Goal: Information Seeking & Learning: Learn about a topic

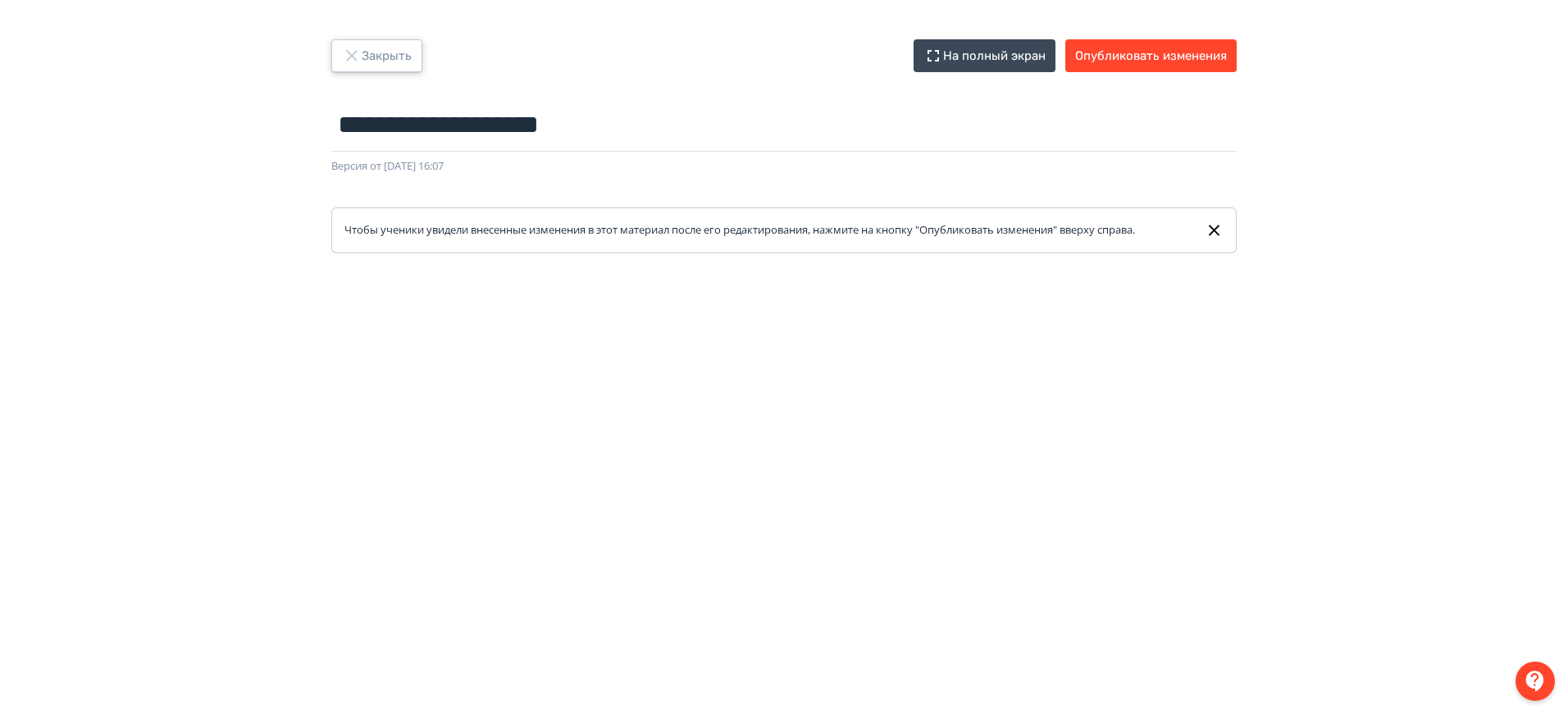
click at [392, 49] on button "Закрыть" at bounding box center [376, 56] width 91 height 33
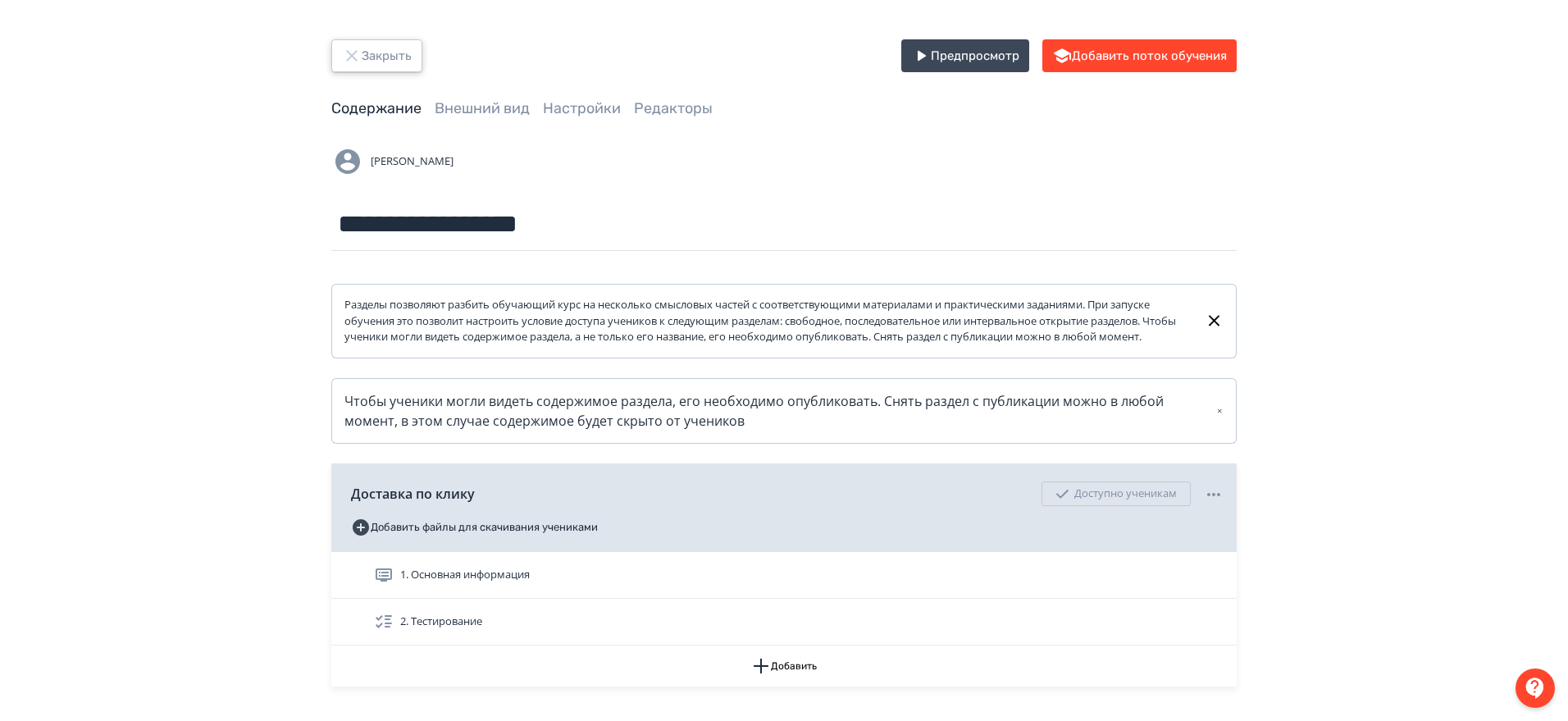
click at [376, 57] on button "Закрыть" at bounding box center [376, 56] width 91 height 33
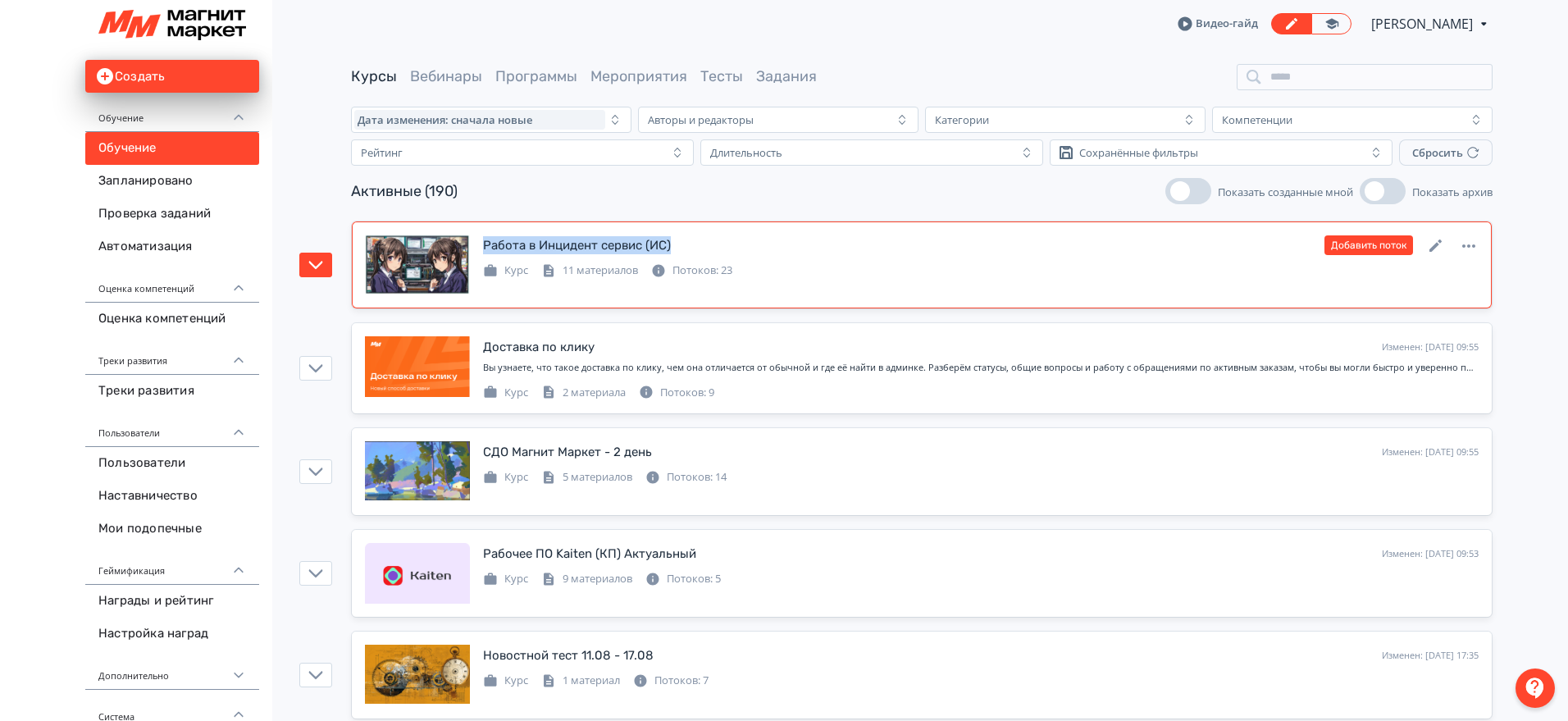
drag, startPoint x: 685, startPoint y: 239, endPoint x: 483, endPoint y: 251, distance: 202.4
click at [483, 251] on div "Работа в Инцидент сервис (ИС) Изменен: [DATE] 09:56 Добавить поток" at bounding box center [981, 245] width 996 height 22
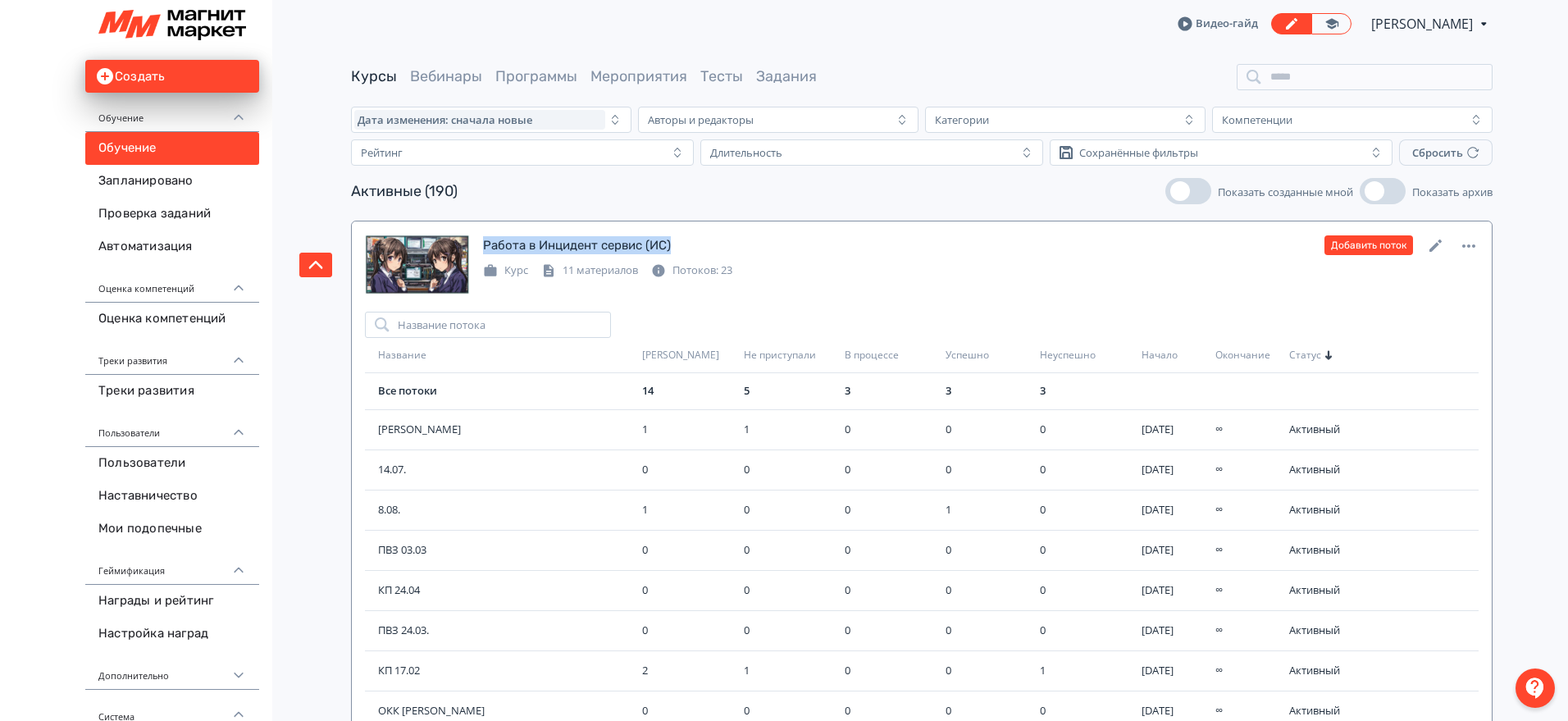
click at [849, 247] on div "Работа в Инцидент сервис (ИС) Изменен: [DATE] 09:56 Добавить поток" at bounding box center [981, 245] width 996 height 22
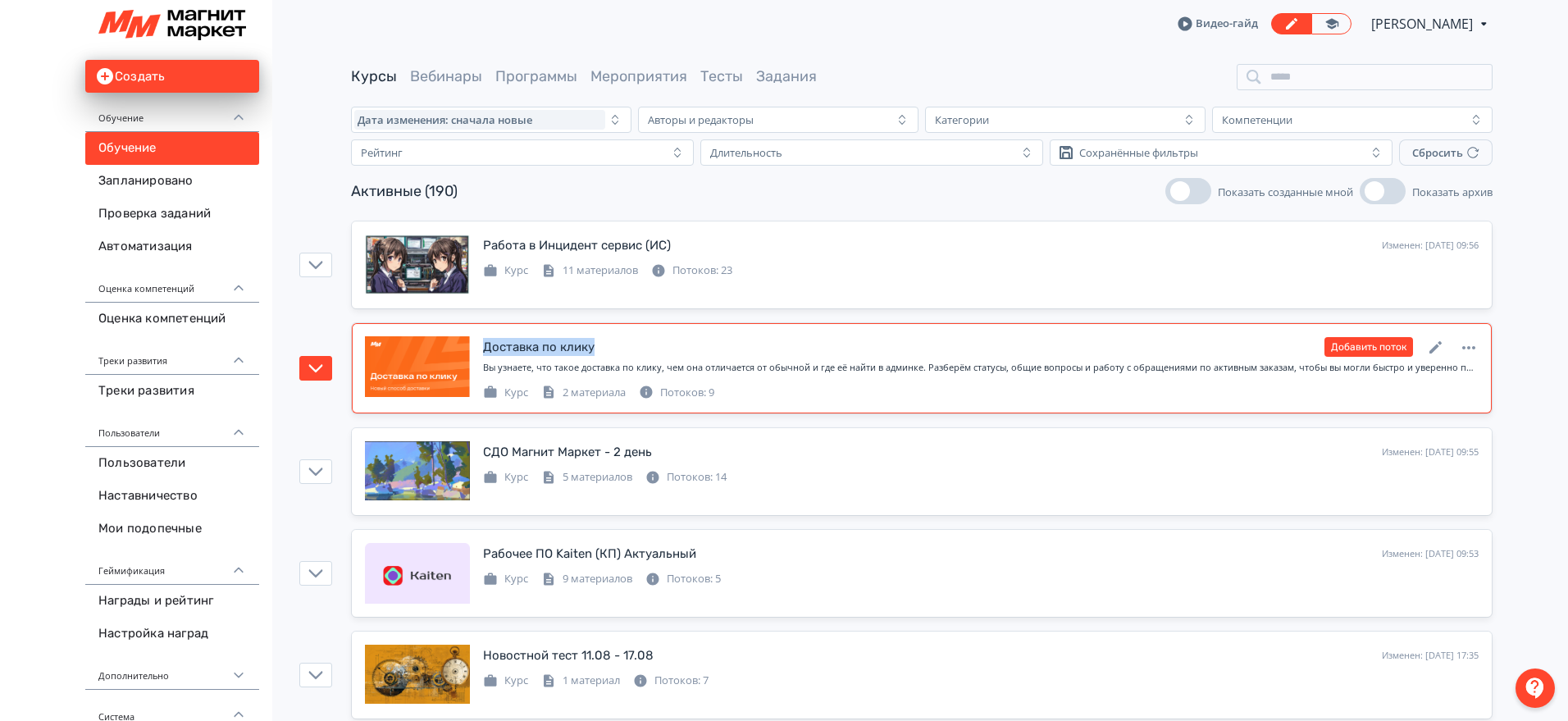
drag, startPoint x: 598, startPoint y: 345, endPoint x: 485, endPoint y: 356, distance: 113.5
click at [485, 356] on div "Доставка по клику Изменен: [DATE] 09:55 Добавить поток" at bounding box center [981, 347] width 996 height 22
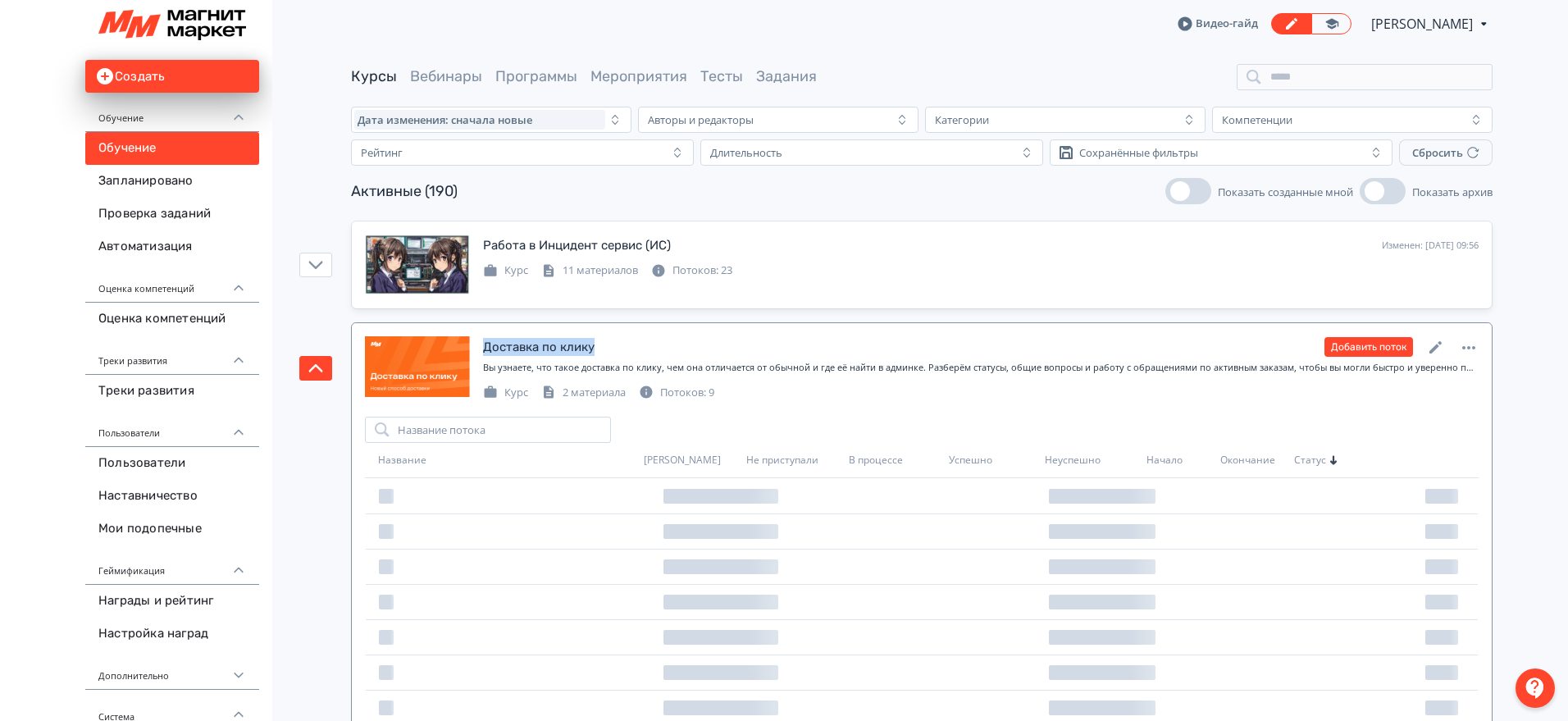
copy div "Доставка по клику"
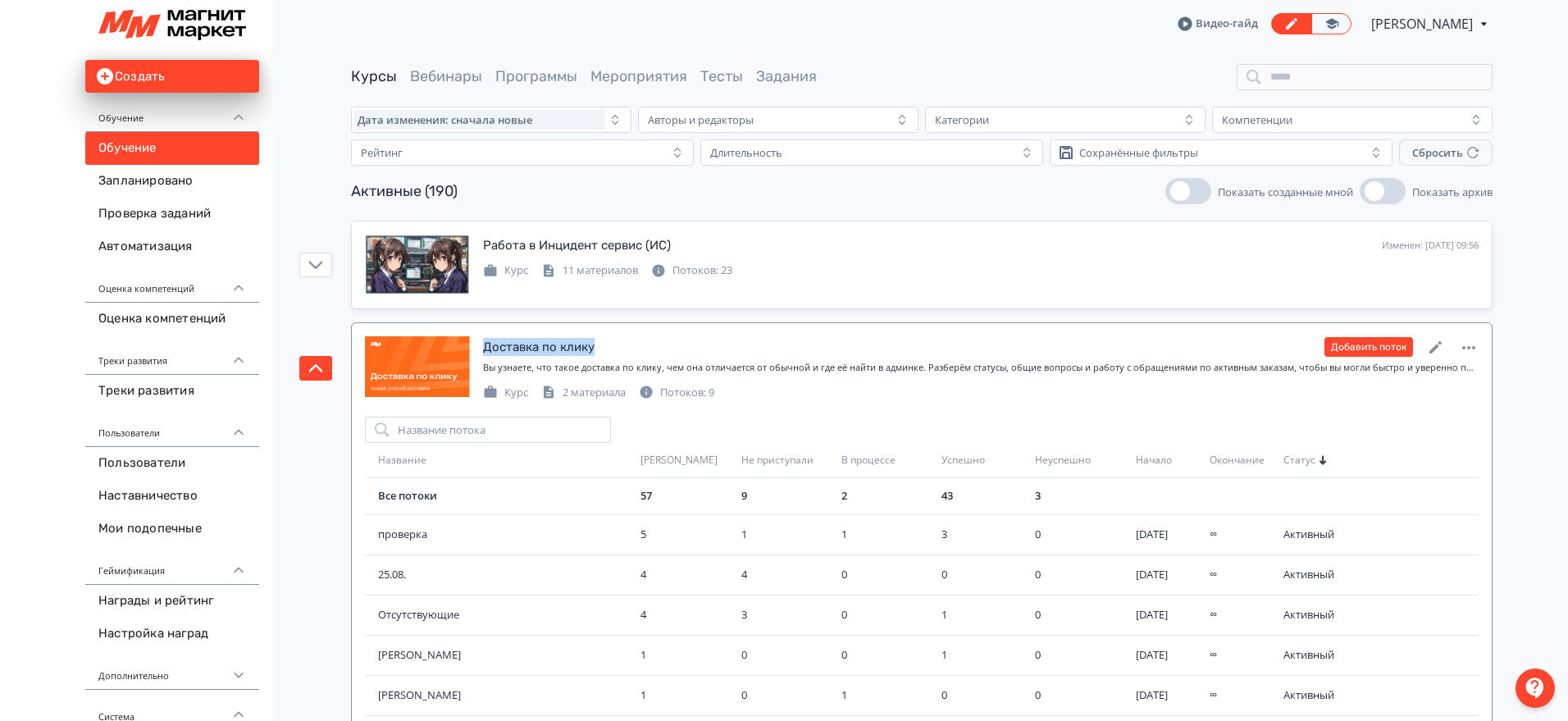
click at [713, 335] on link "Доставка по клику Изменен: [DATE] 09:55 Добавить поток Вы узнаете, что такое до…" at bounding box center [921, 368] width 1140 height 90
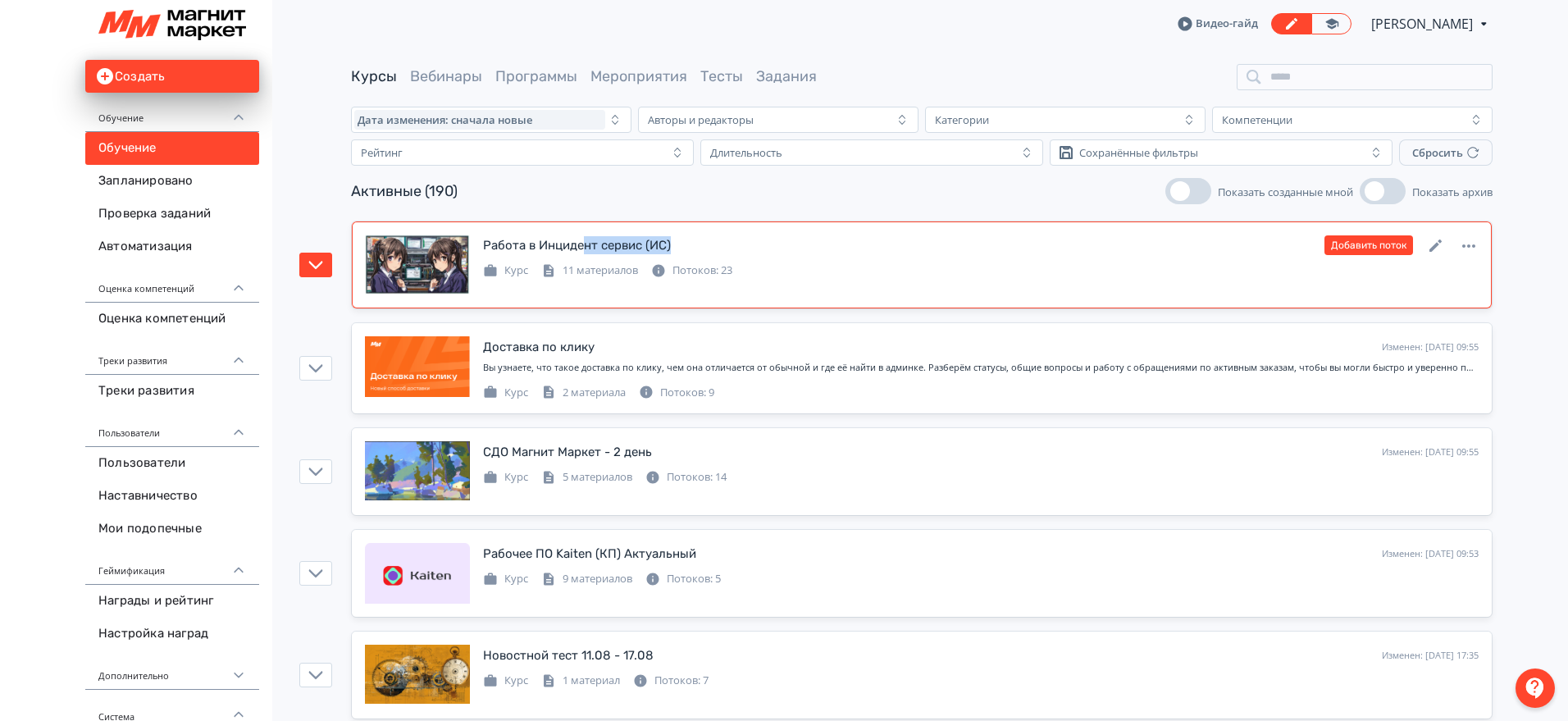
drag, startPoint x: 703, startPoint y: 242, endPoint x: 516, endPoint y: 244, distance: 187.0
click at [561, 244] on div "Работа в Инцидент сервис (ИС) Изменен: [DATE] 09:56 Добавить поток" at bounding box center [981, 245] width 996 height 22
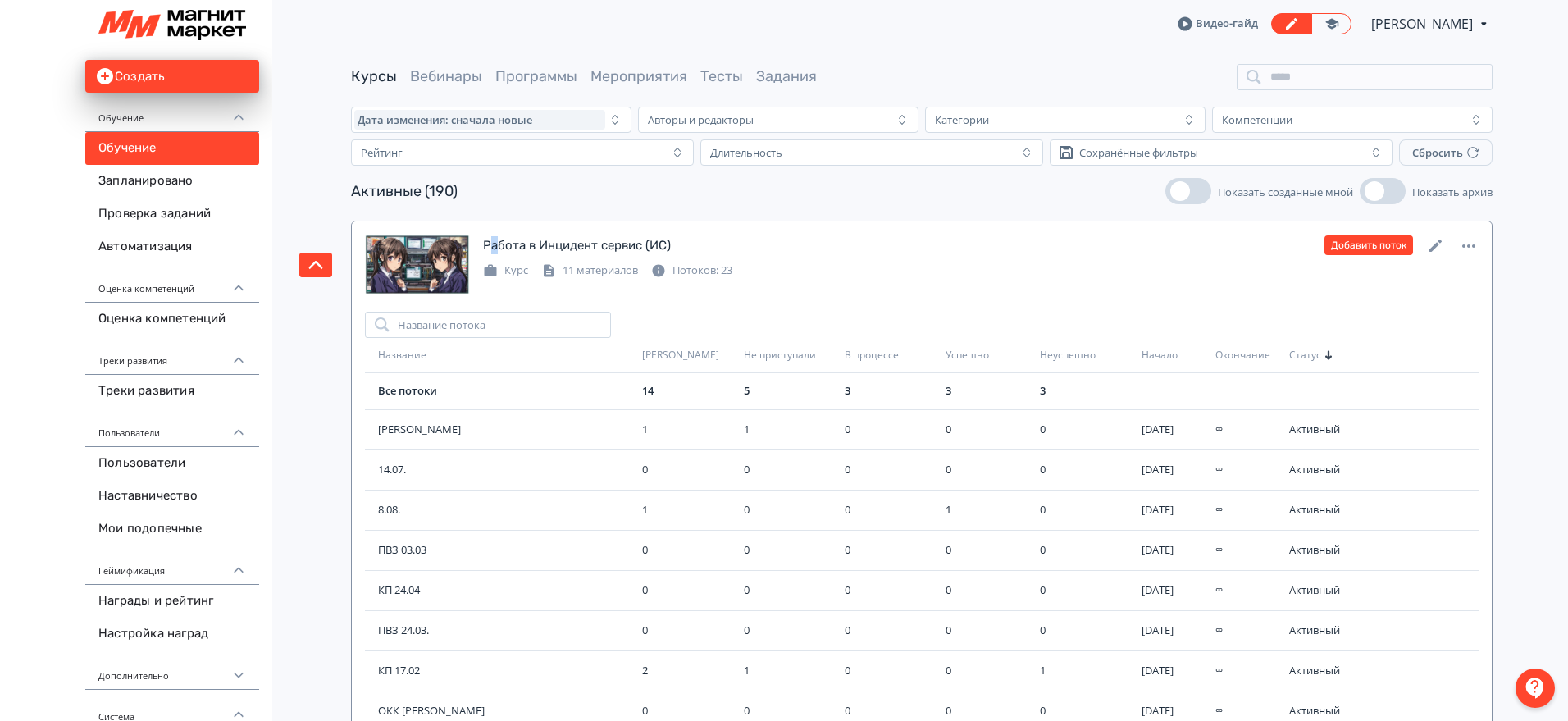
click at [489, 244] on div "Работа в Инцидент сервис (ИС)" at bounding box center [577, 245] width 188 height 19
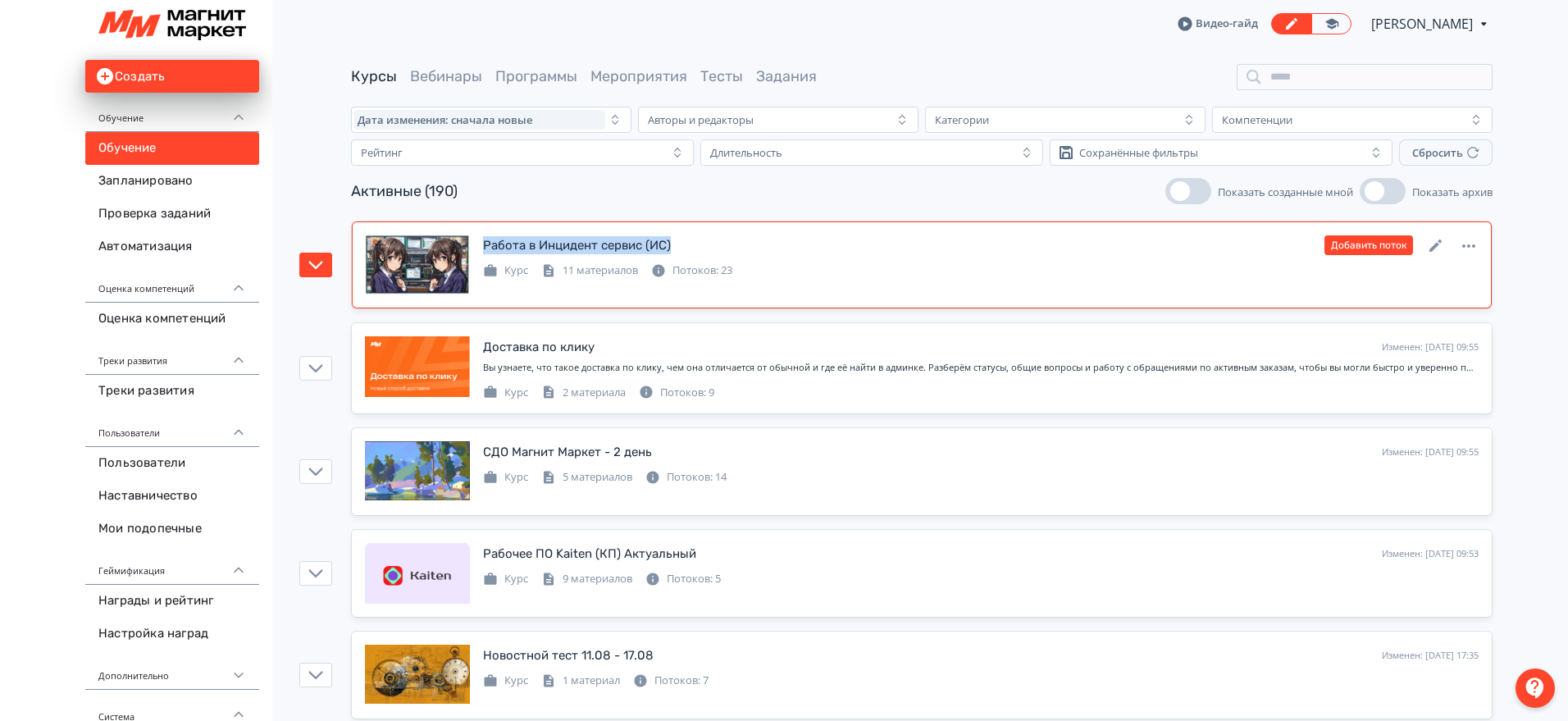
drag, startPoint x: 674, startPoint y: 248, endPoint x: 473, endPoint y: 255, distance: 201.1
click at [473, 255] on div "Работа в Инцидент сервис ([GEOGRAPHIC_DATA]) Изменен: [DATE] 09:56 Добавить пот…" at bounding box center [921, 265] width 1114 height 61
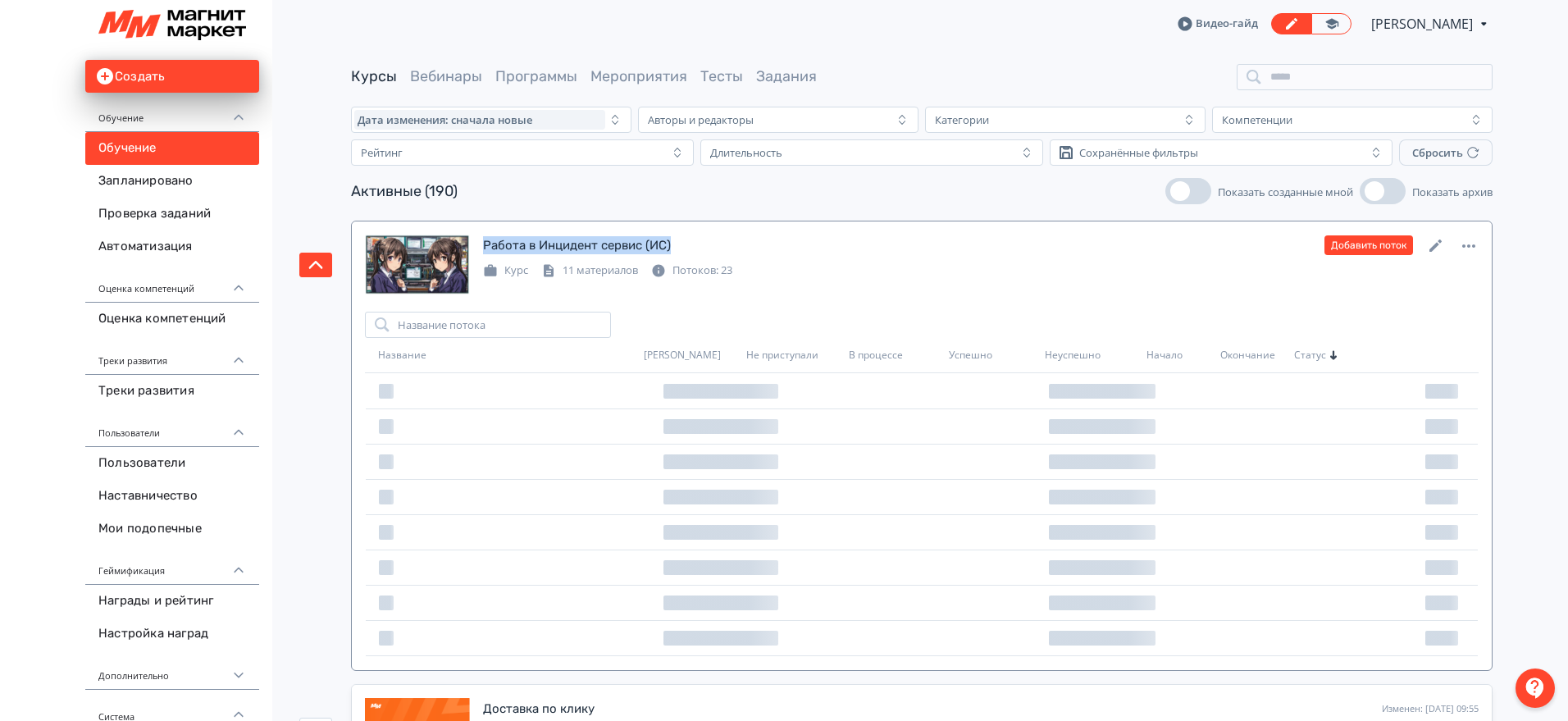
copy div "Работа в Инцидент сервис (ИС)"
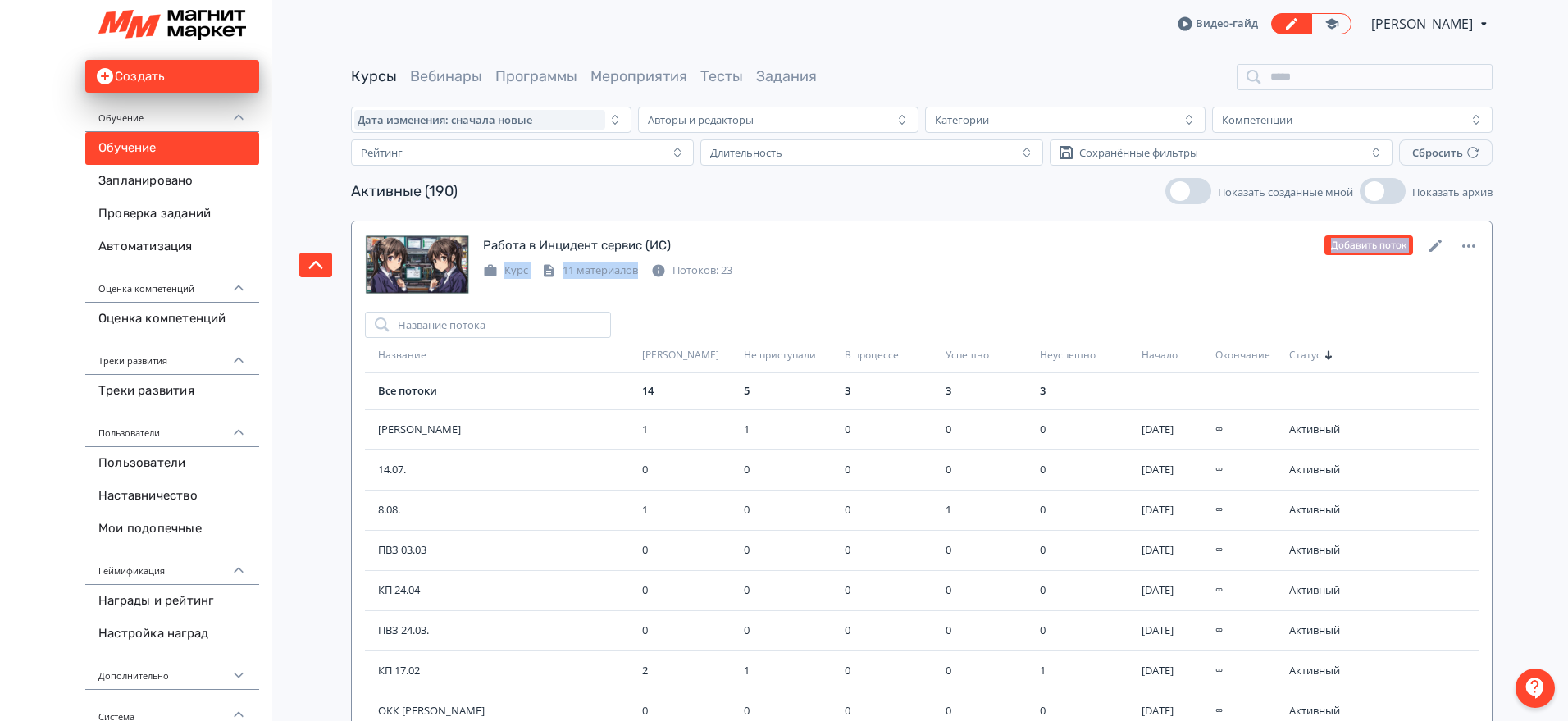
drag, startPoint x: 670, startPoint y: 269, endPoint x: 684, endPoint y: 249, distance: 24.4
click at [684, 249] on div "Работа в Инцидент сервис ([GEOGRAPHIC_DATA]) Изменен: [DATE] 09:56 Добавить пот…" at bounding box center [981, 256] width 996 height 44
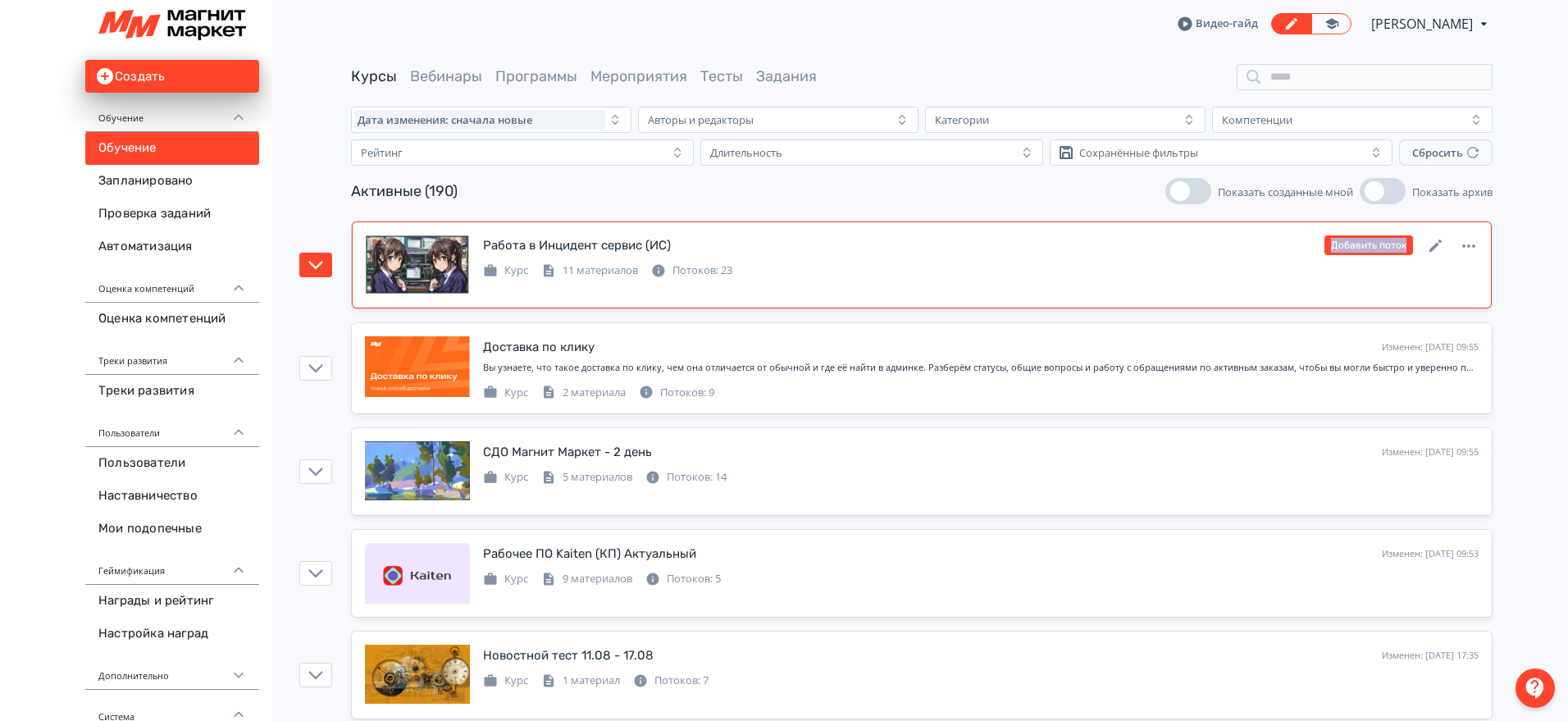
click at [684, 249] on div "Работа в Инцидент сервис (ИС) Изменен: [DATE] 09:56 Добавить поток" at bounding box center [981, 245] width 996 height 22
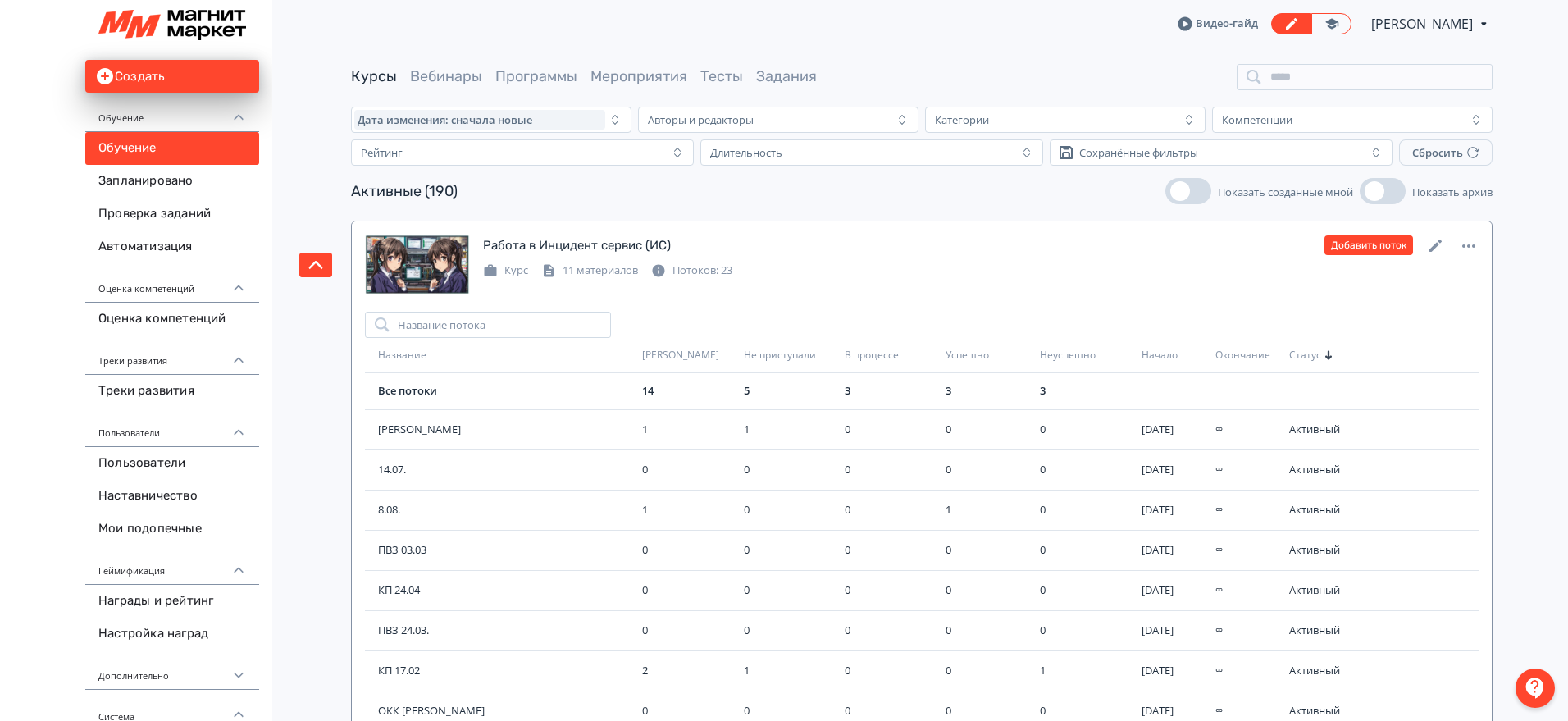
click at [684, 249] on div "Работа в Инцидент сервис (ИС) Изменен: [DATE] 09:56 Добавить поток" at bounding box center [981, 245] width 996 height 22
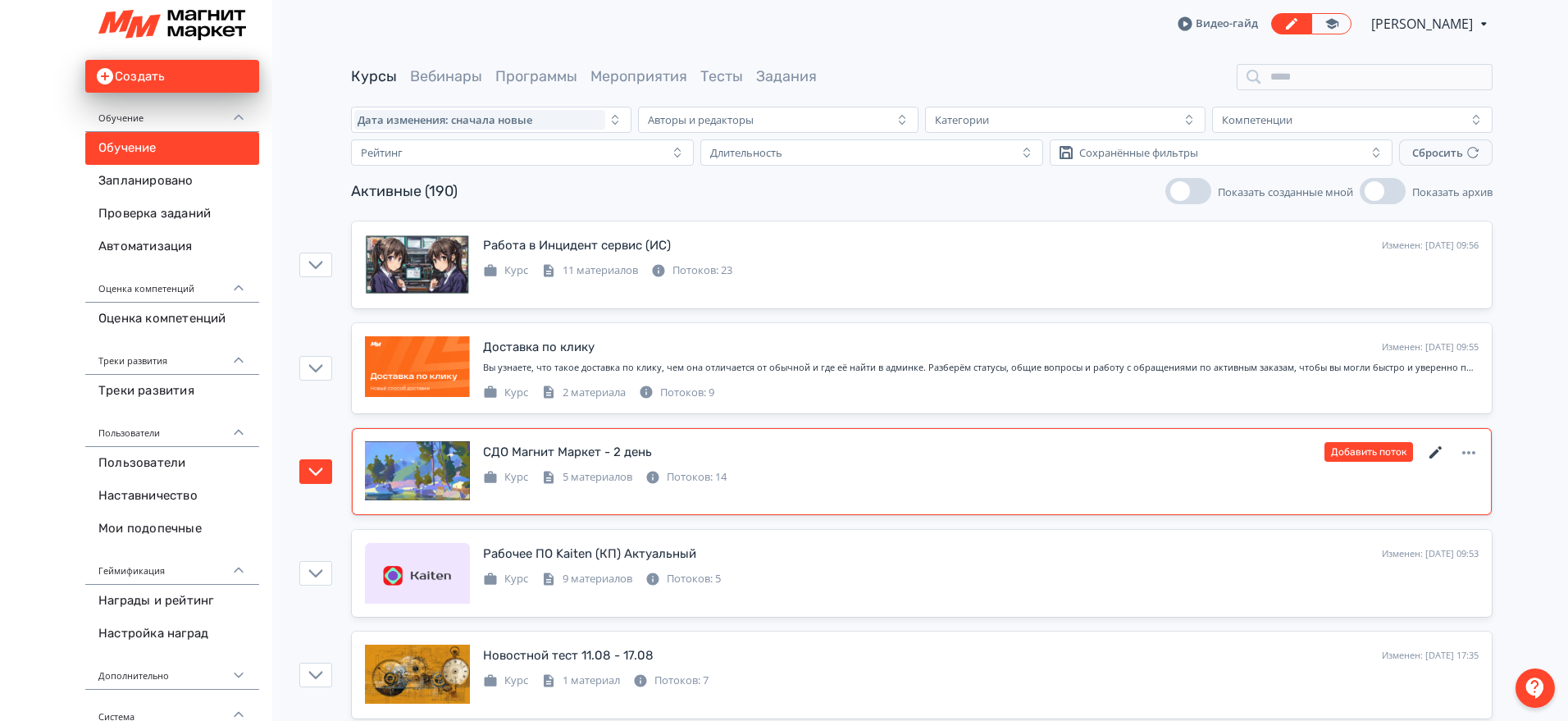
click at [1431, 456] on icon at bounding box center [1436, 453] width 13 height 13
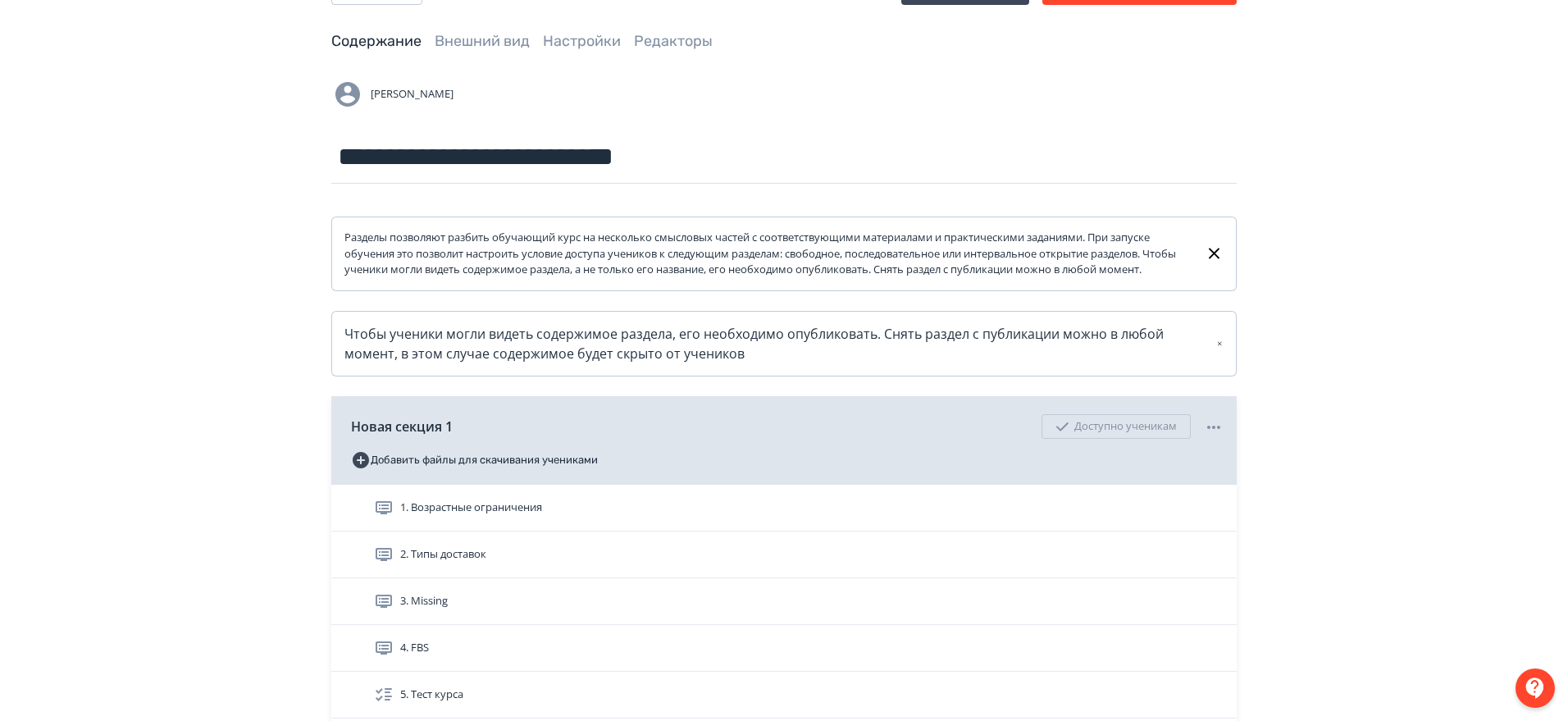
scroll to position [102, 0]
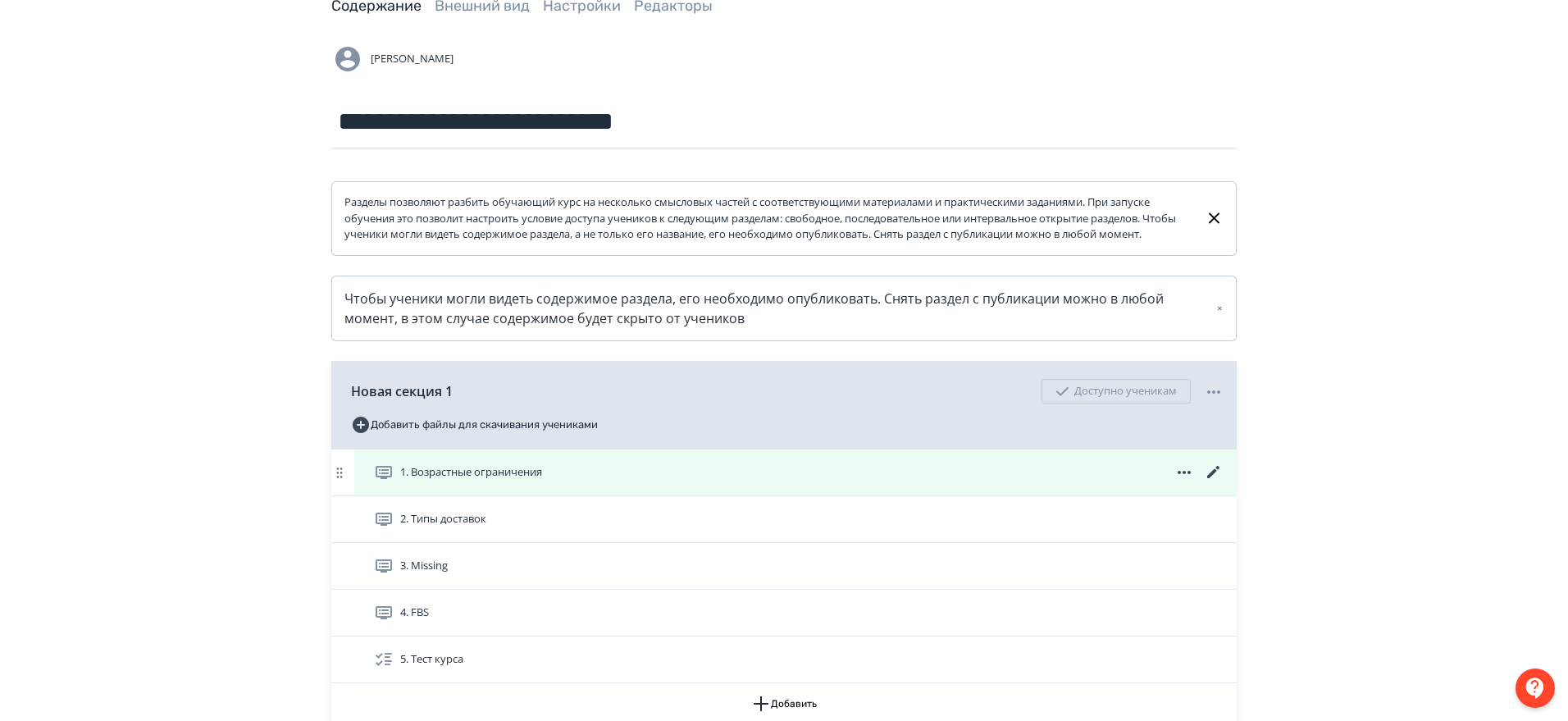
click at [524, 480] on span "1. Возрастные ограничения" at bounding box center [471, 472] width 142 height 16
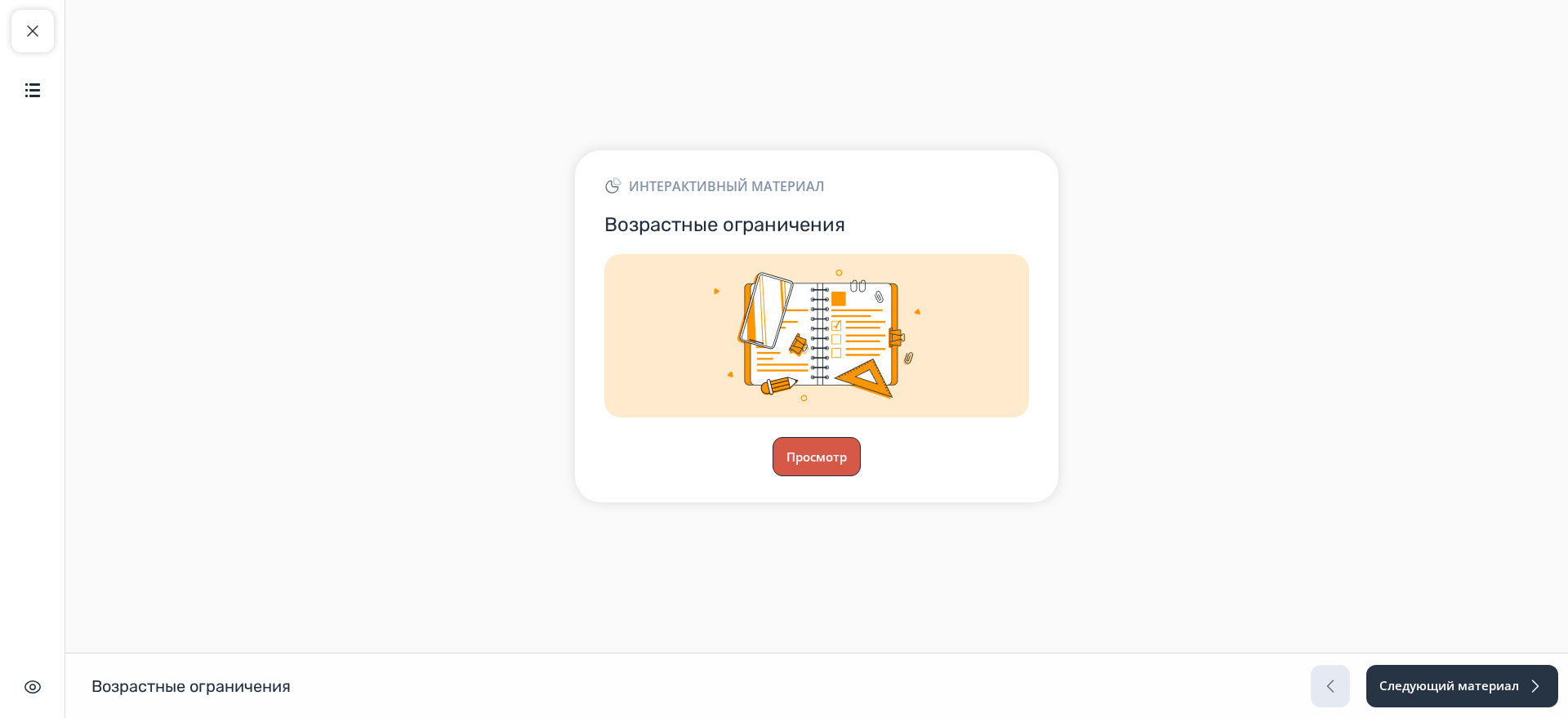
click at [820, 445] on button "Просмотр" at bounding box center [817, 457] width 89 height 39
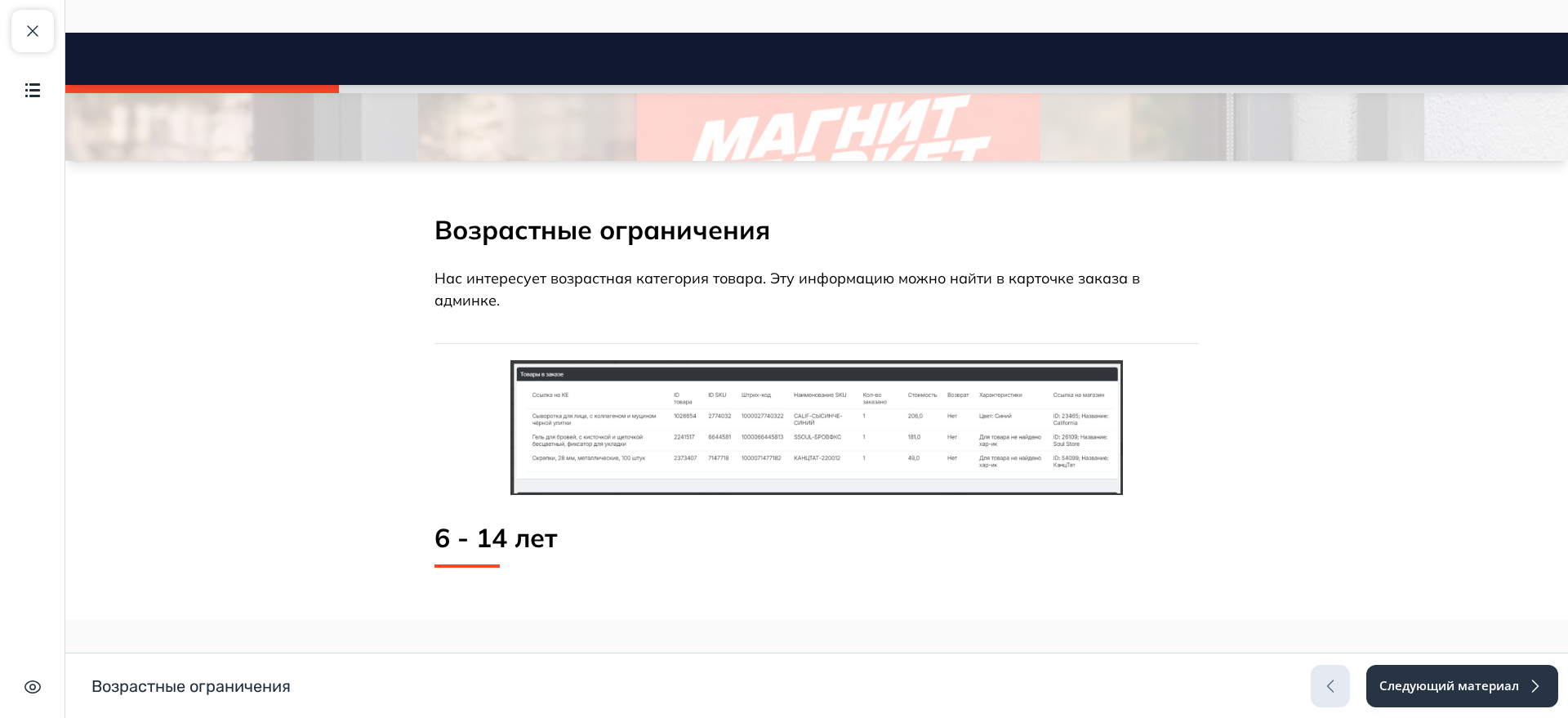
scroll to position [204, 0]
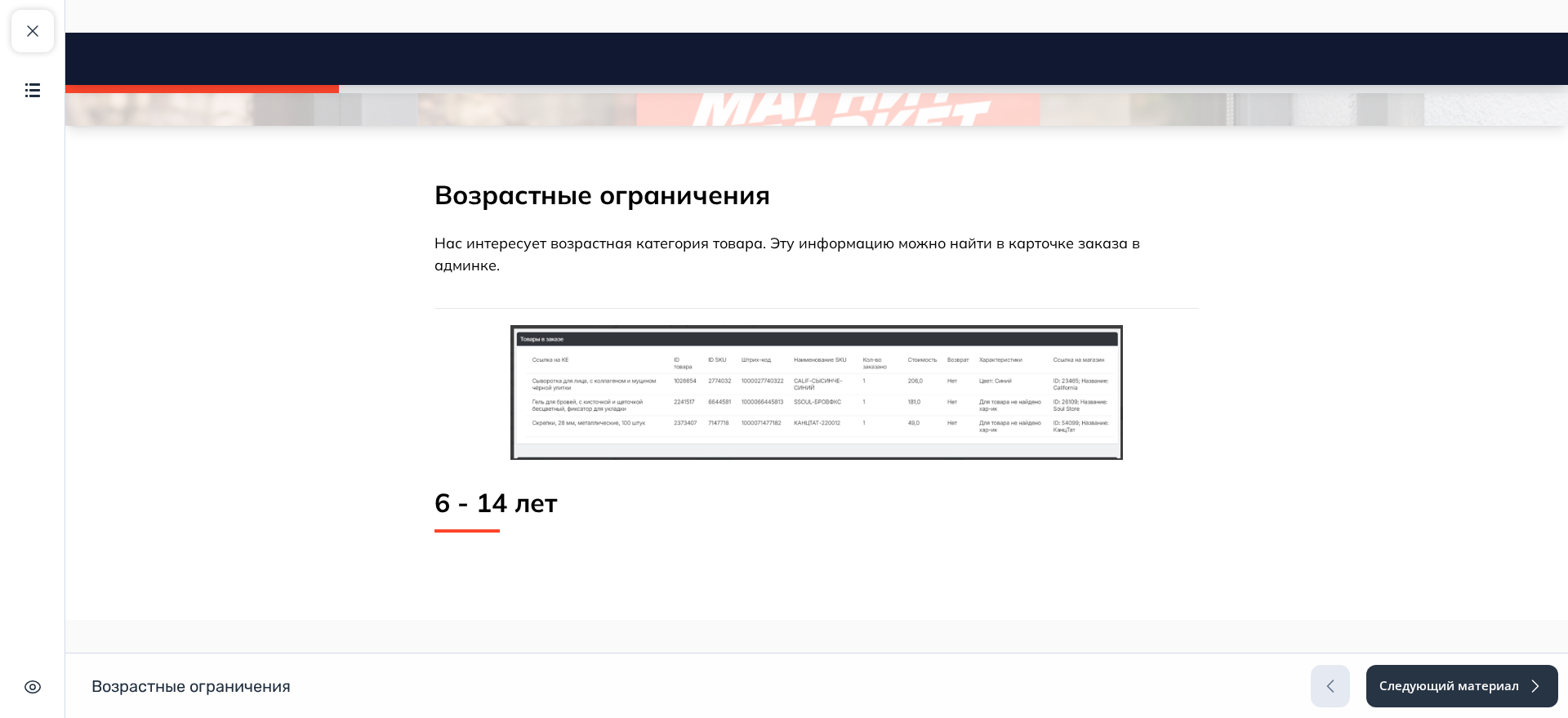
click at [644, 429] on img at bounding box center [817, 392] width 613 height 135
click at [643, 428] on img at bounding box center [817, 392] width 613 height 135
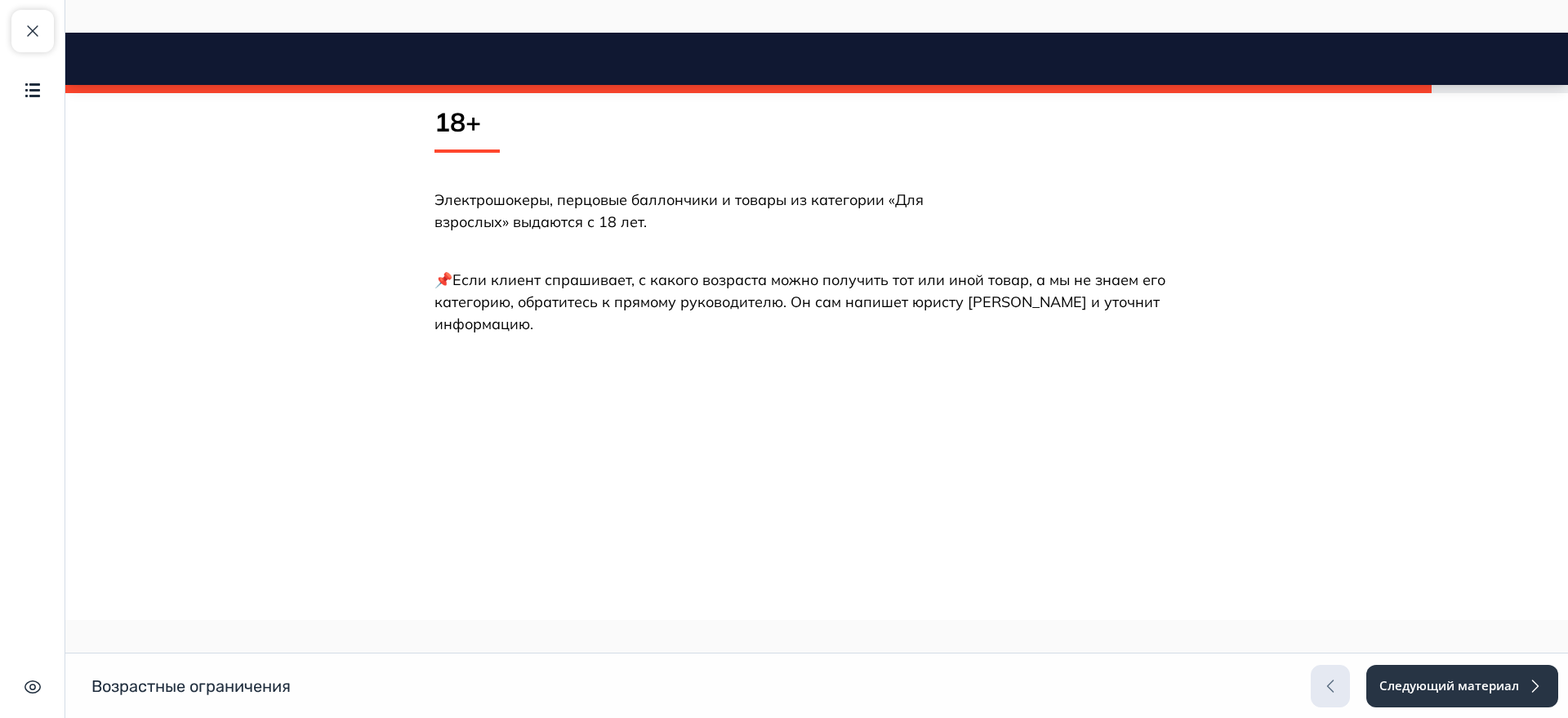
scroll to position [1607, 0]
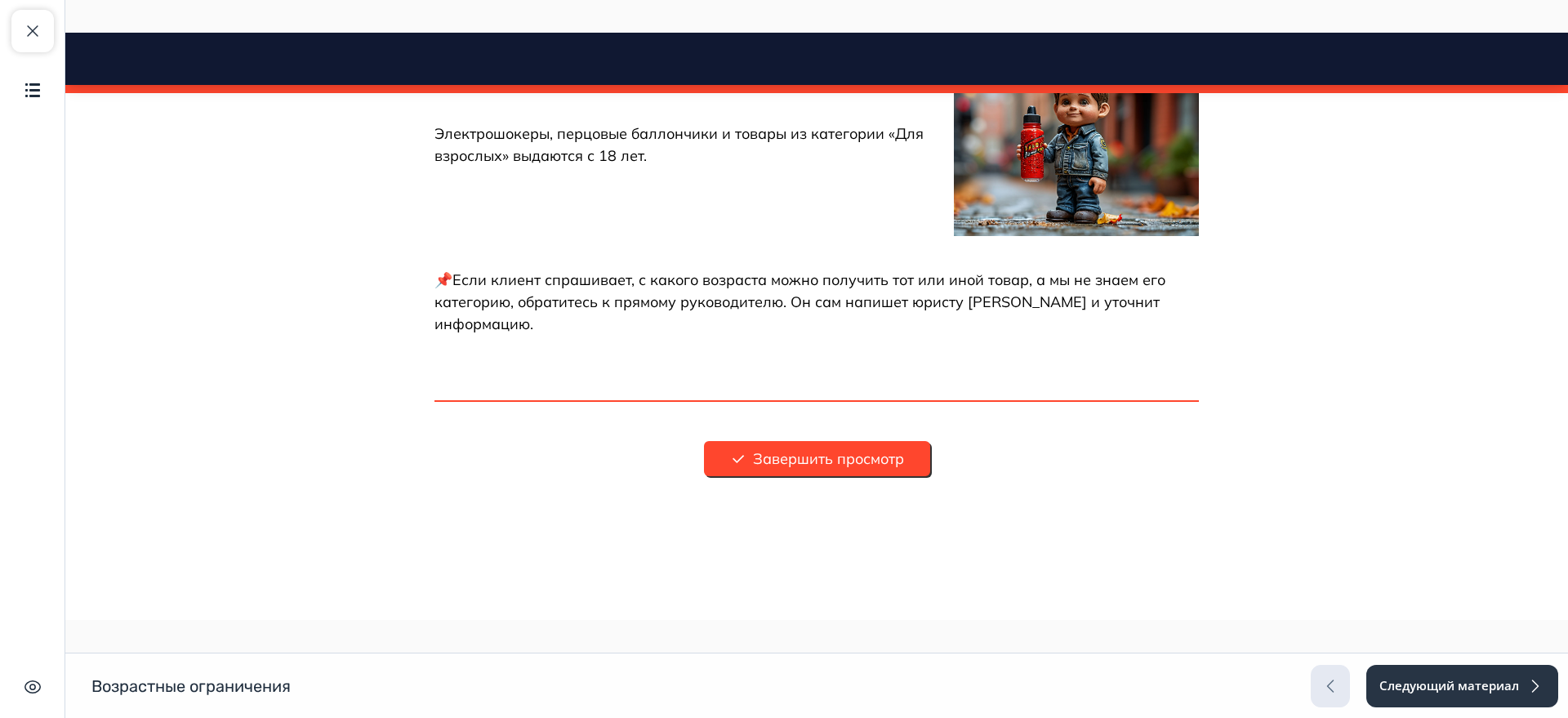
click at [749, 468] on button "Завершить просмотр" at bounding box center [817, 458] width 226 height 35
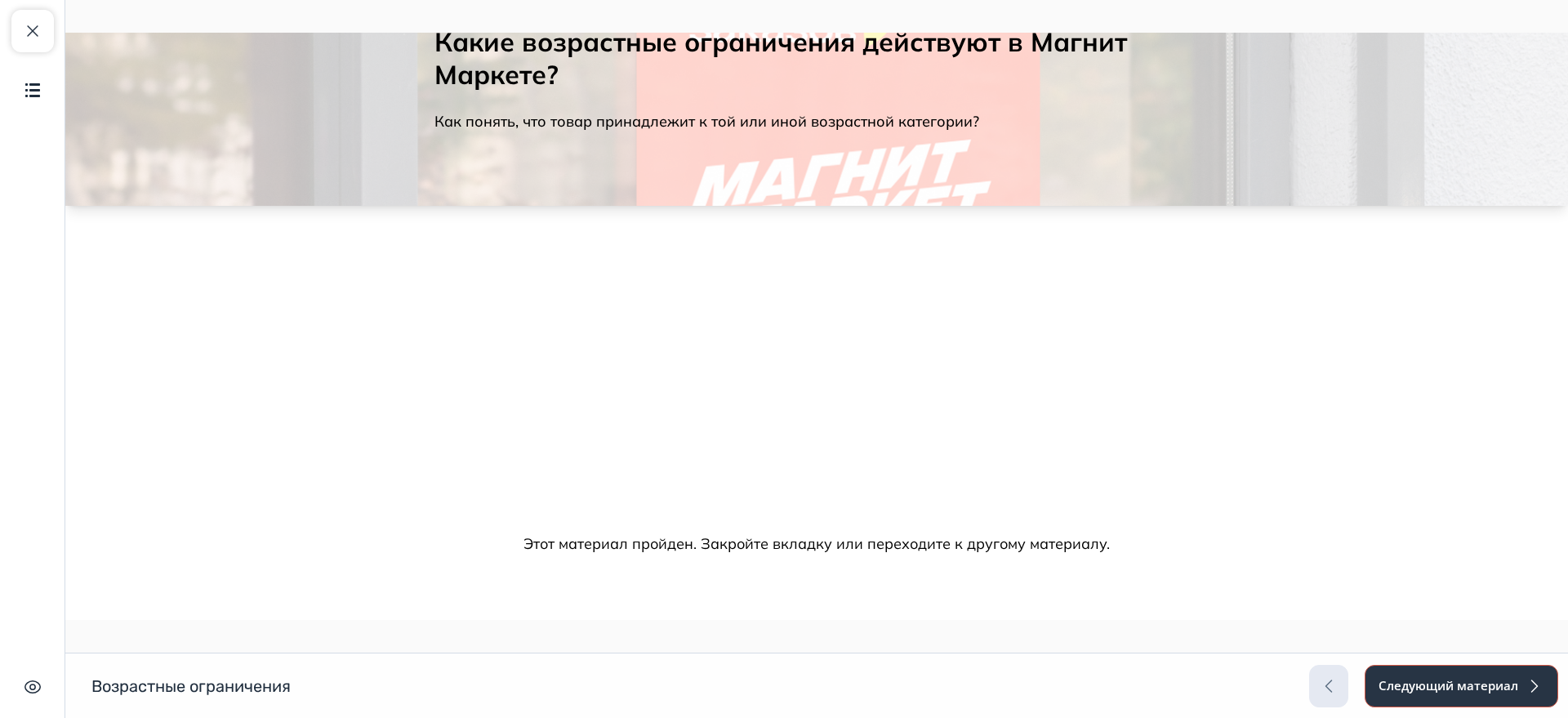
click at [1406, 696] on button "Следующий материал" at bounding box center [1462, 685] width 193 height 42
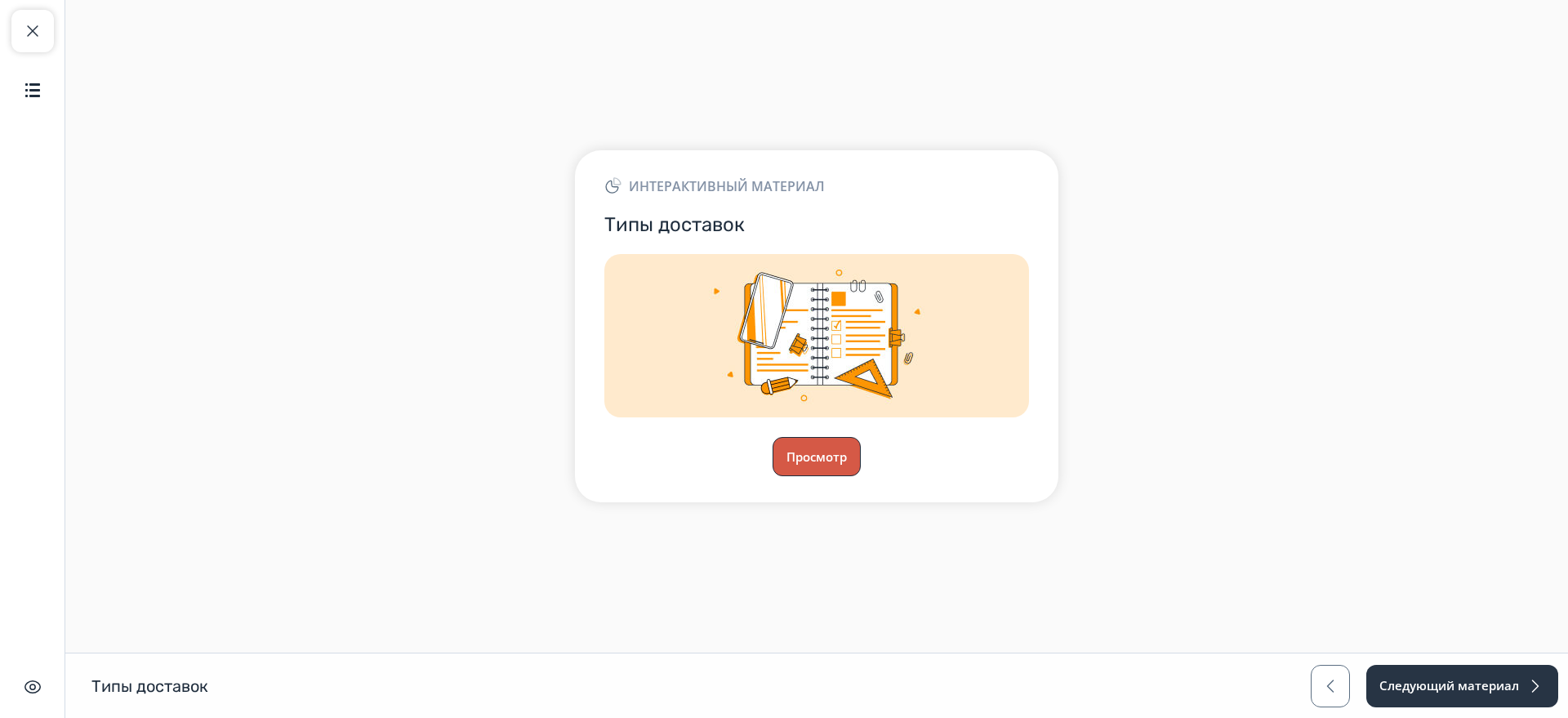
click at [829, 461] on button "Просмотр" at bounding box center [817, 457] width 89 height 39
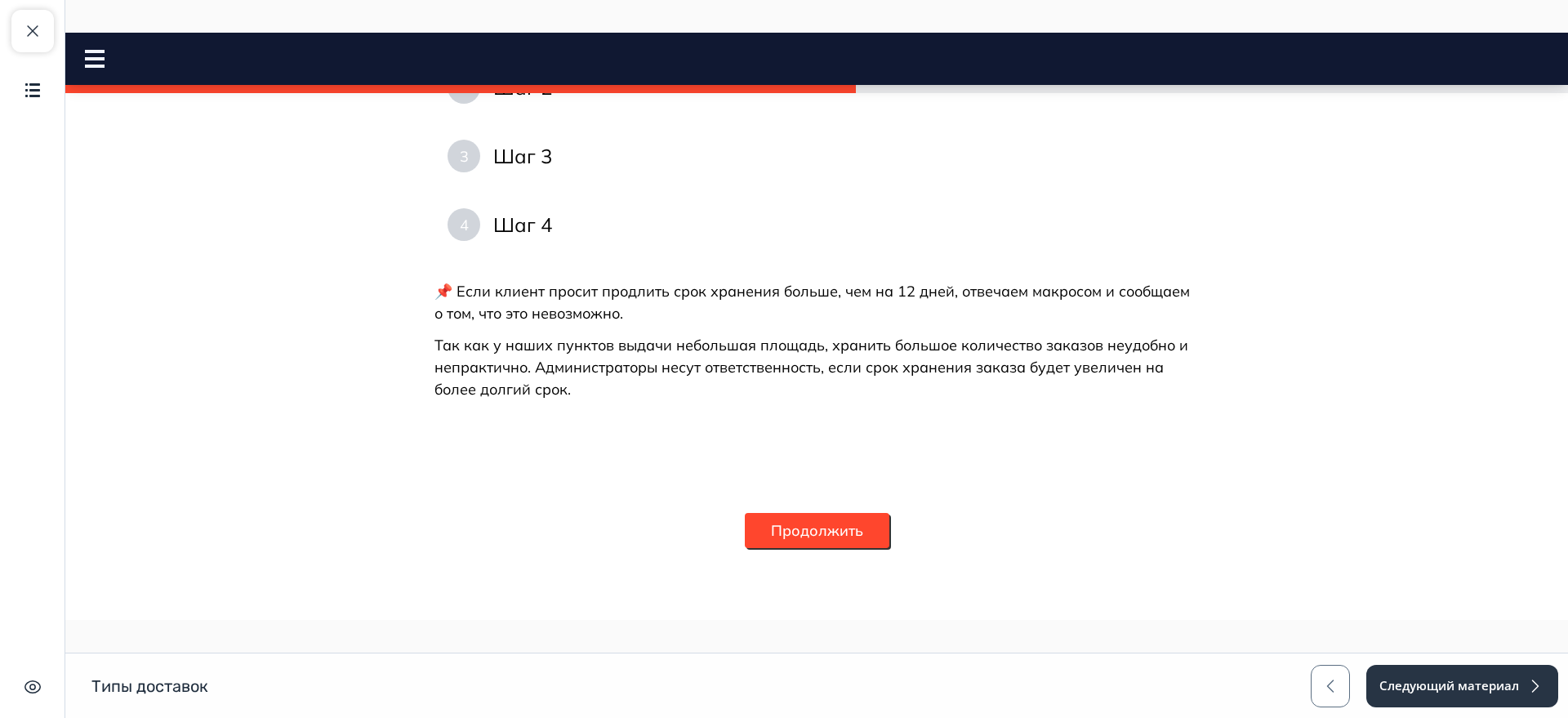
scroll to position [1531, 0]
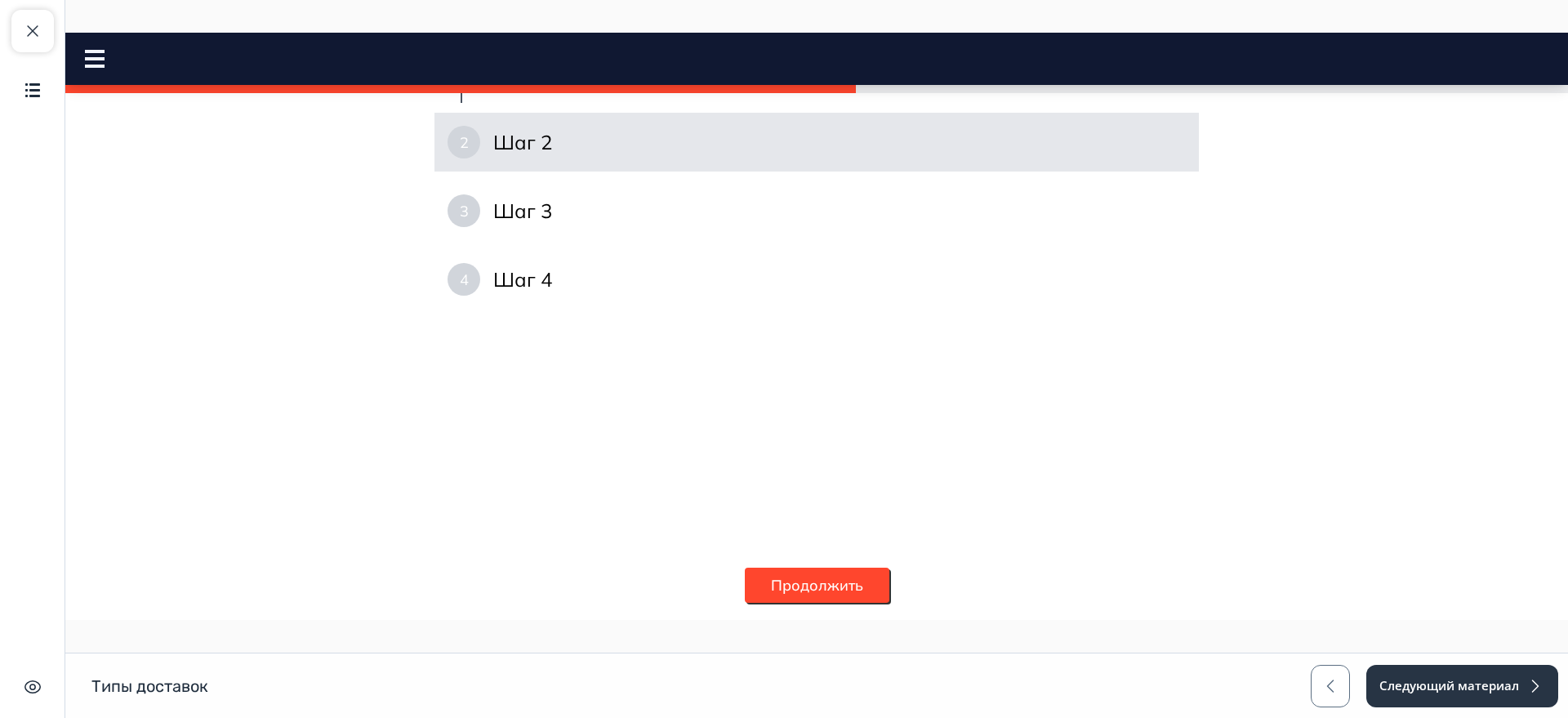
click at [550, 172] on div "2 Шаг 2" at bounding box center [817, 142] width 765 height 59
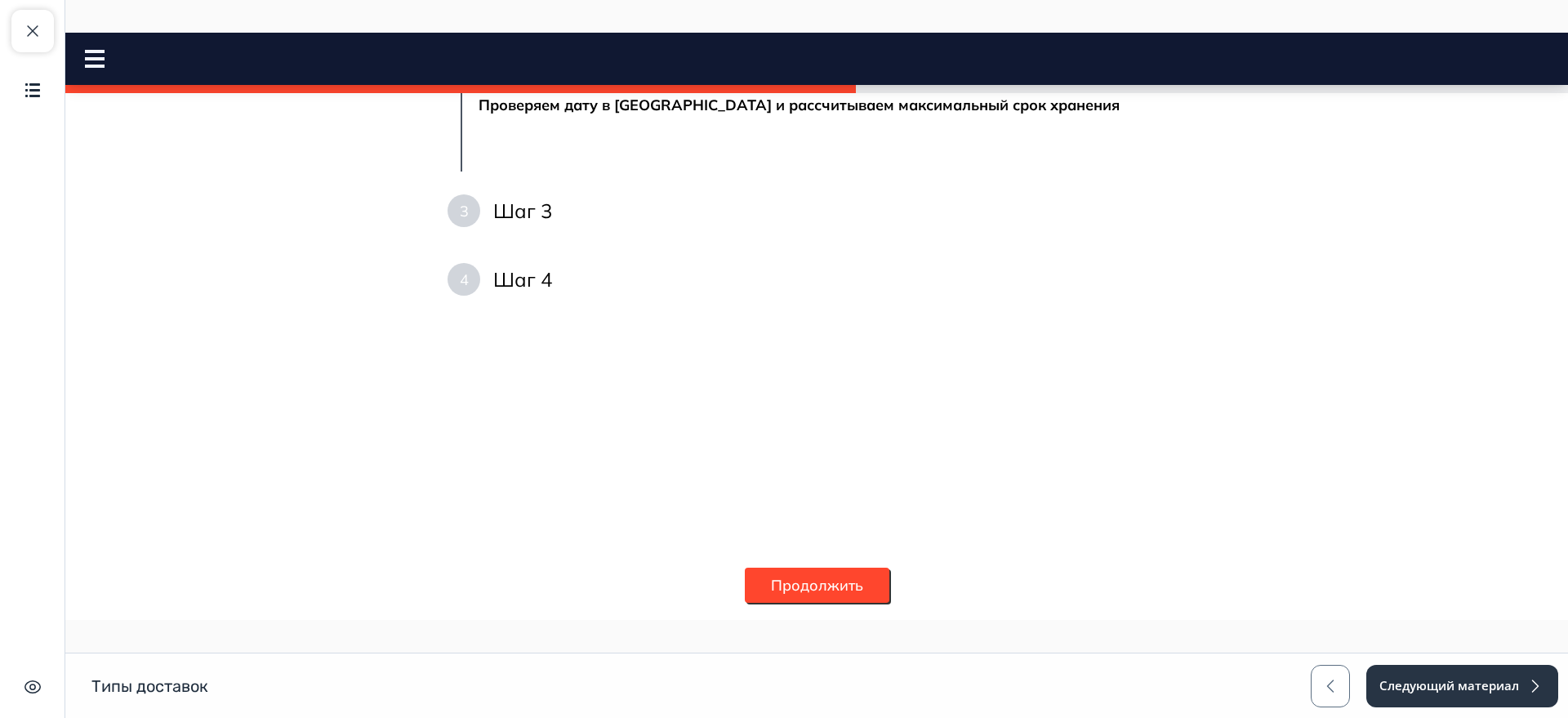
click at [558, 240] on div "3 Шаг 3" at bounding box center [817, 211] width 765 height 59
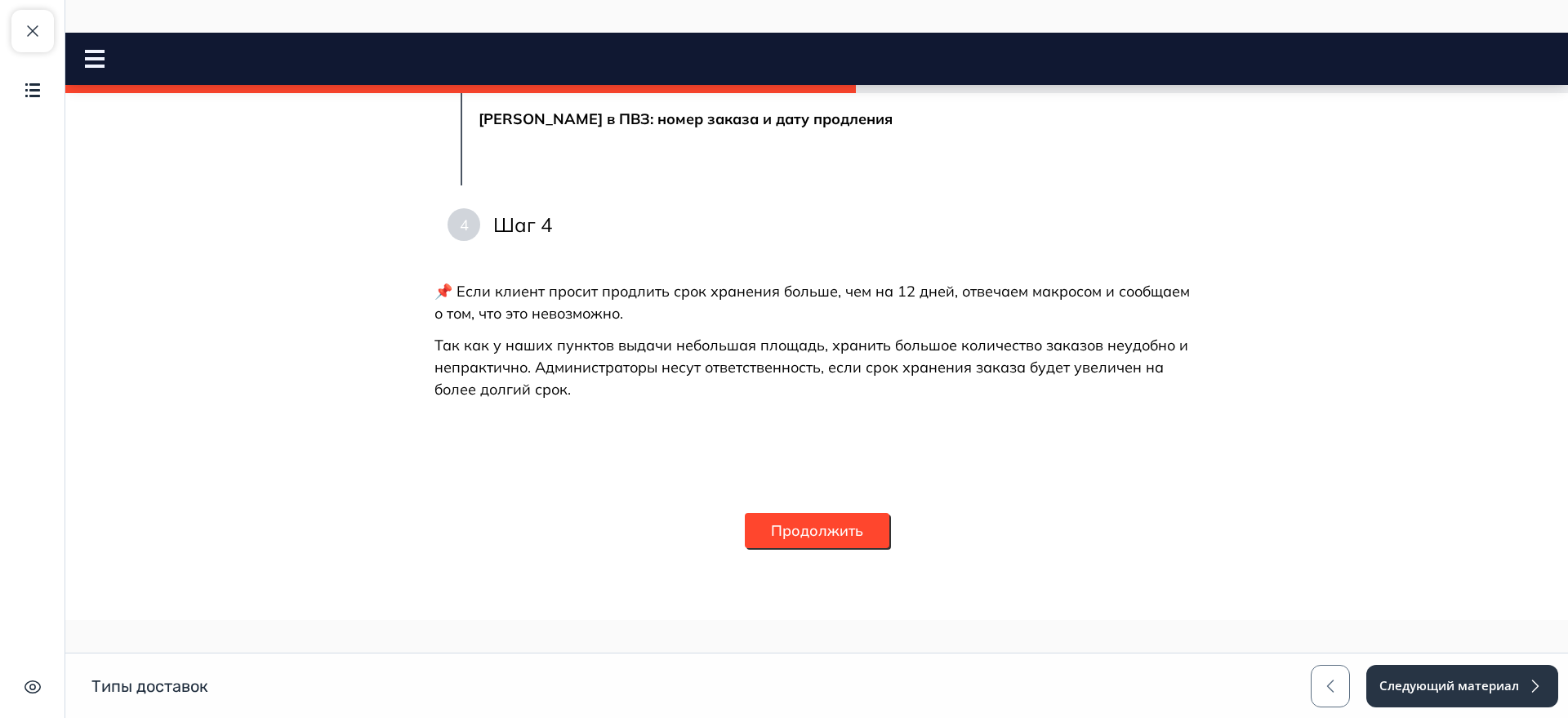
scroll to position [1939, 0]
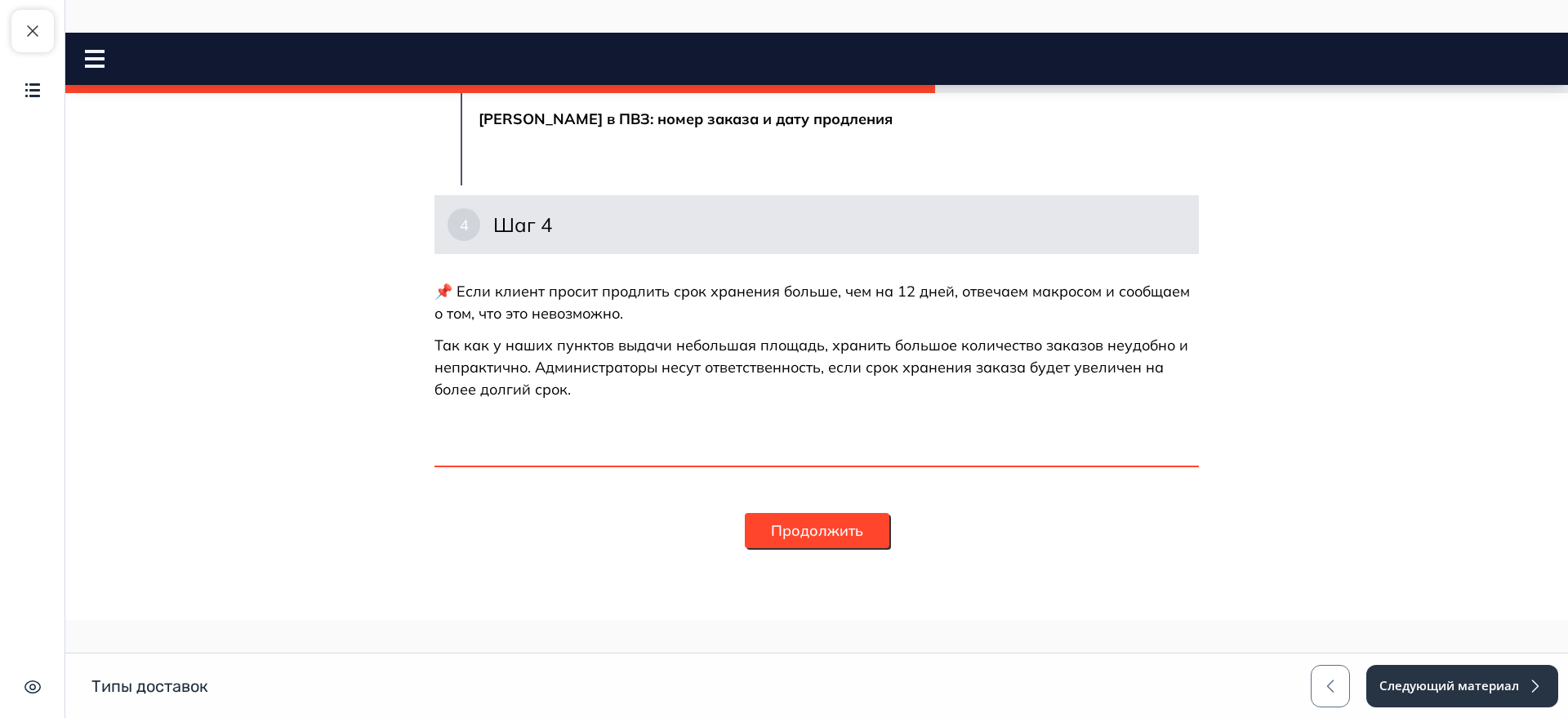
click at [603, 254] on div "4 Шаг 4" at bounding box center [817, 224] width 765 height 59
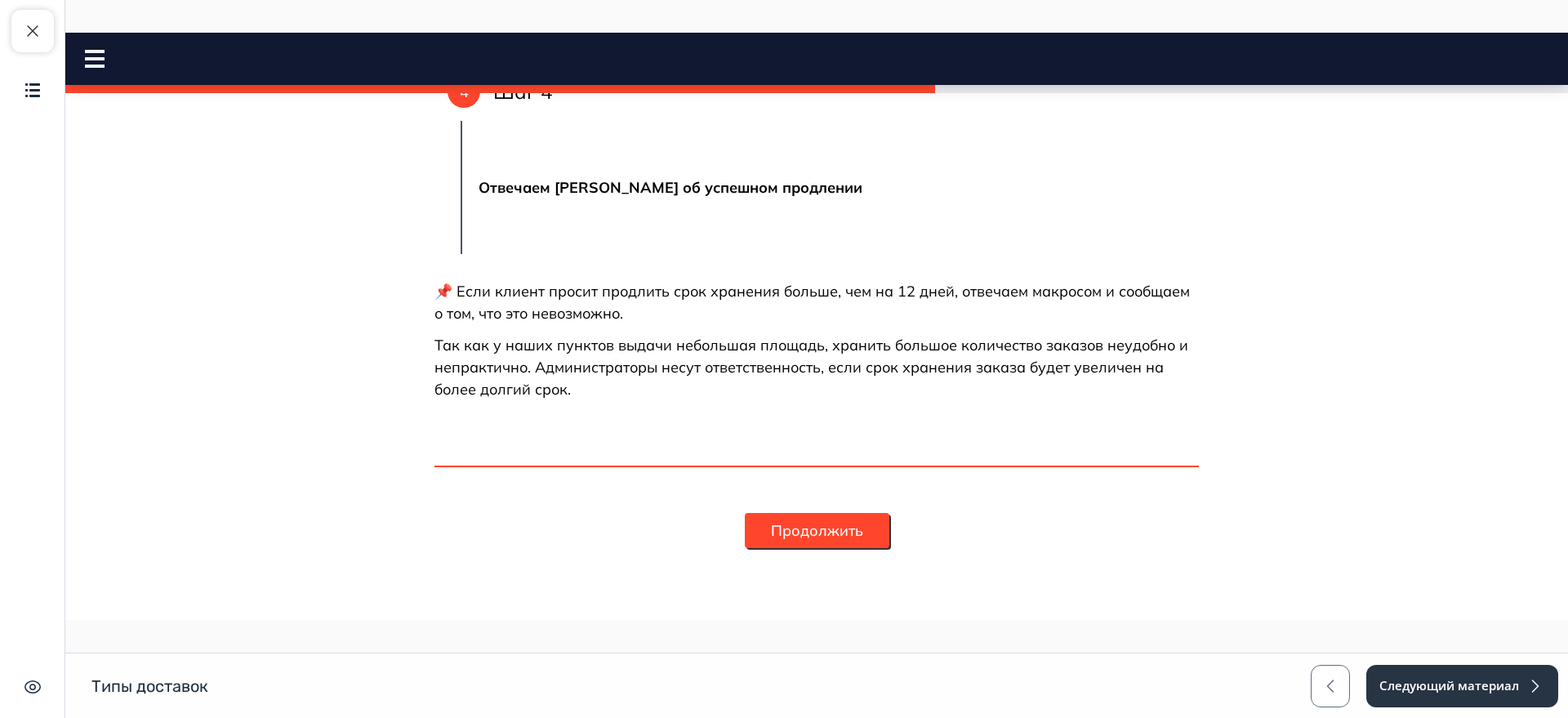
click at [784, 548] on button "Продолжить" at bounding box center [818, 529] width 145 height 35
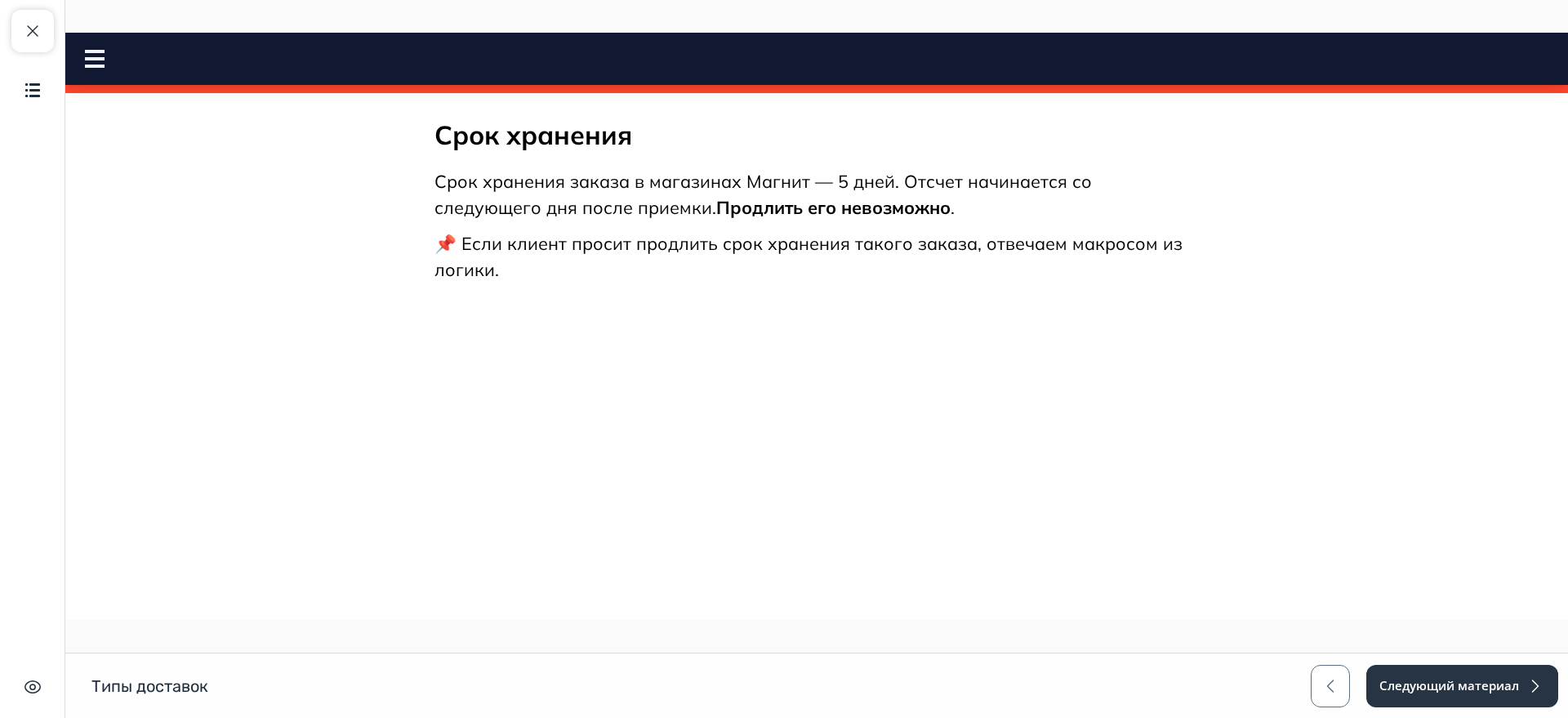
scroll to position [2143, 0]
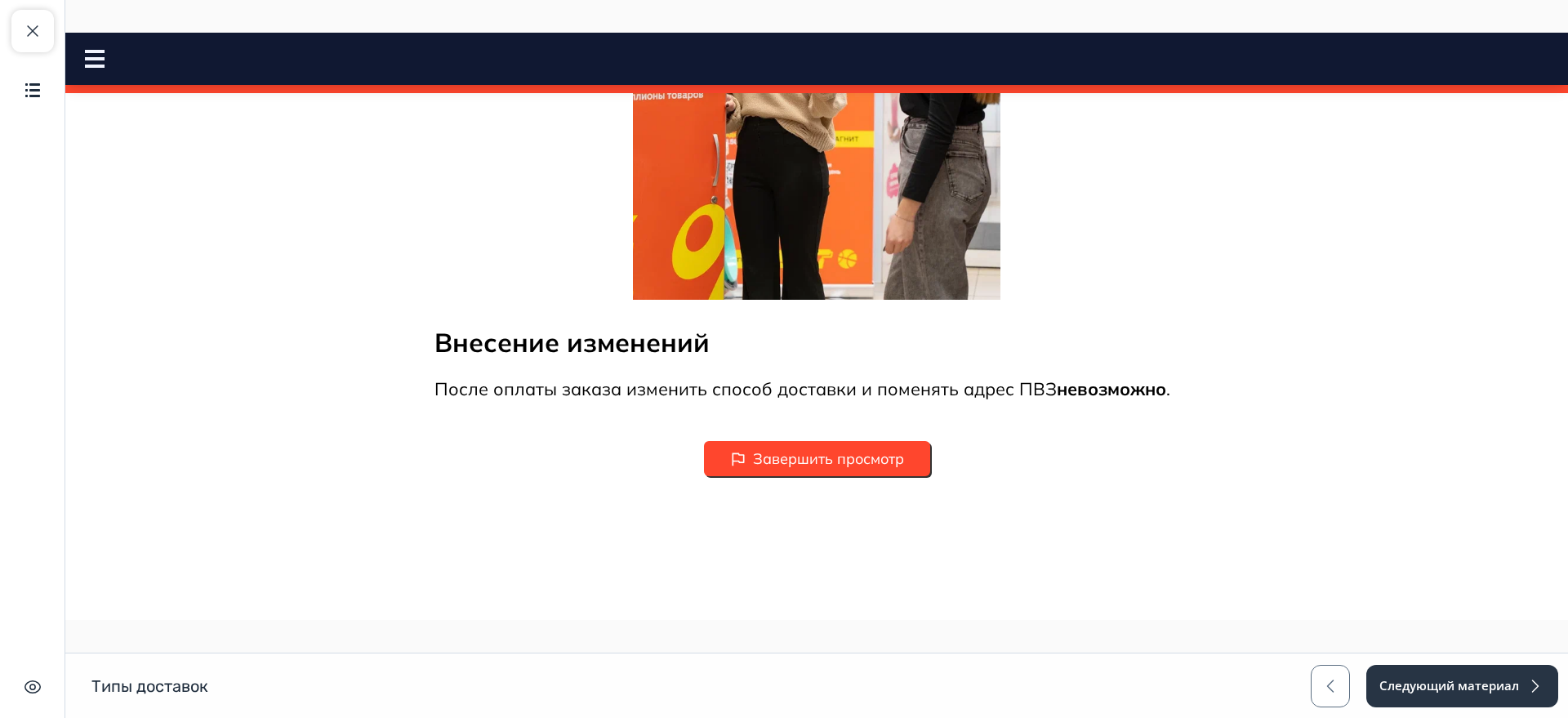
click at [794, 476] on button "Завершить просмотр" at bounding box center [817, 458] width 226 height 35
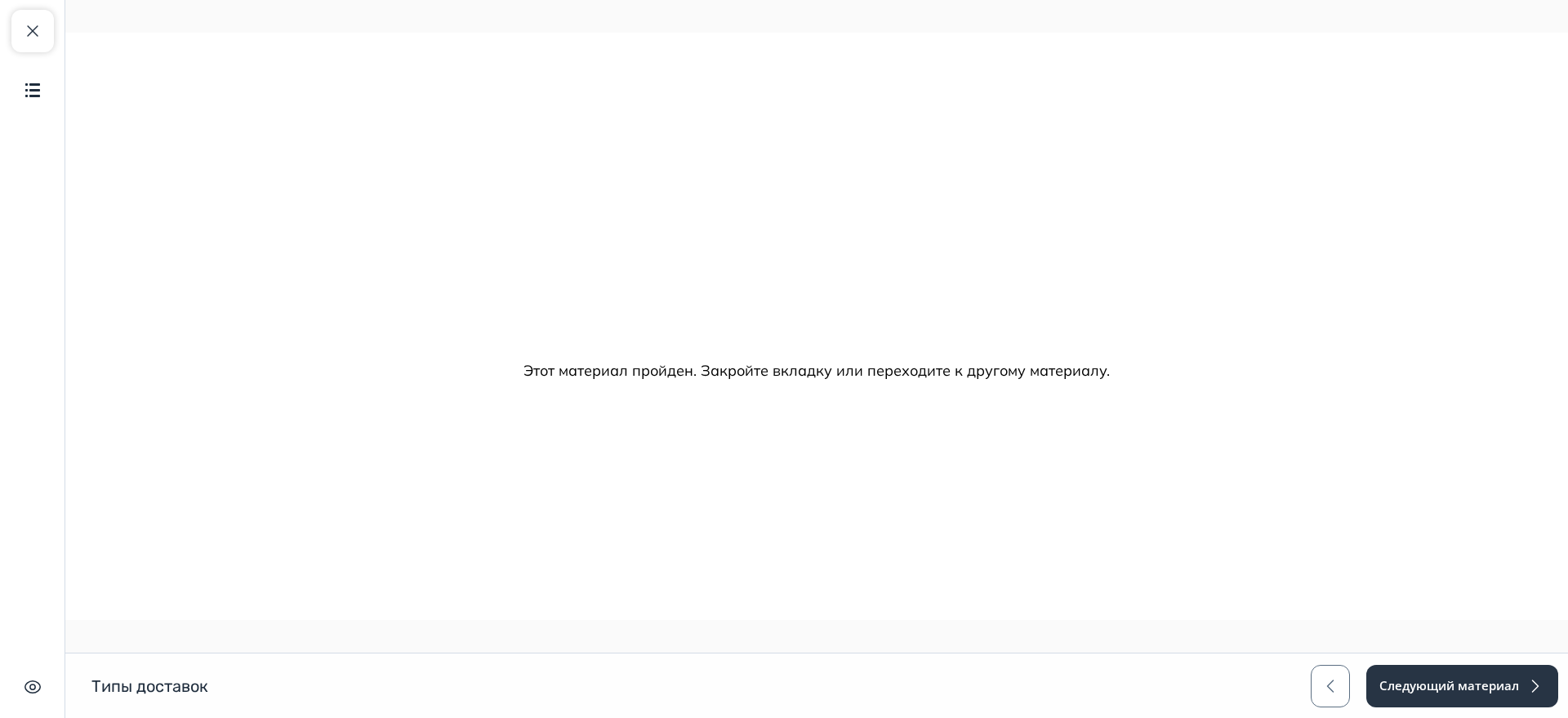
scroll to position [0, 0]
click at [1403, 677] on button "Следующий материал" at bounding box center [1462, 685] width 193 height 42
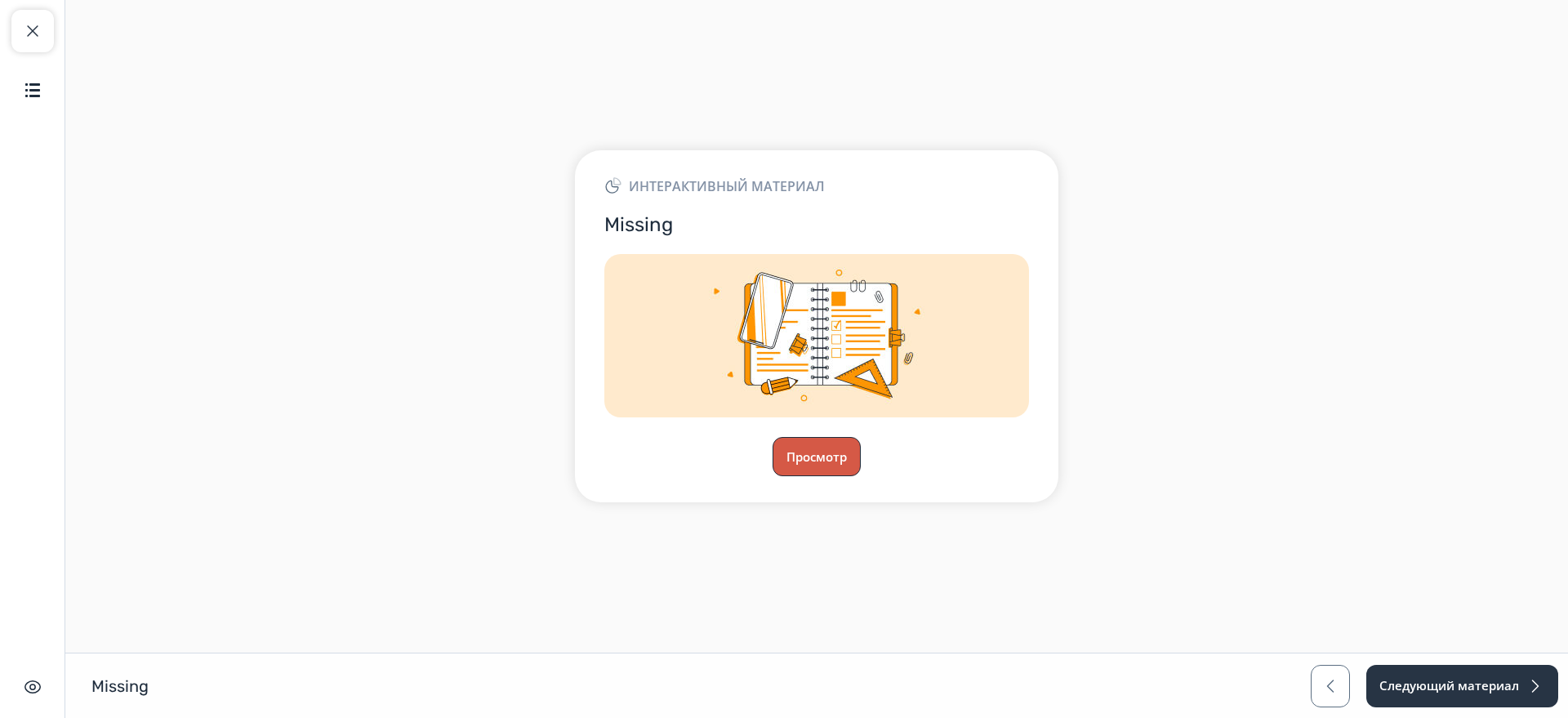
click at [804, 458] on button "Просмотр" at bounding box center [817, 457] width 89 height 39
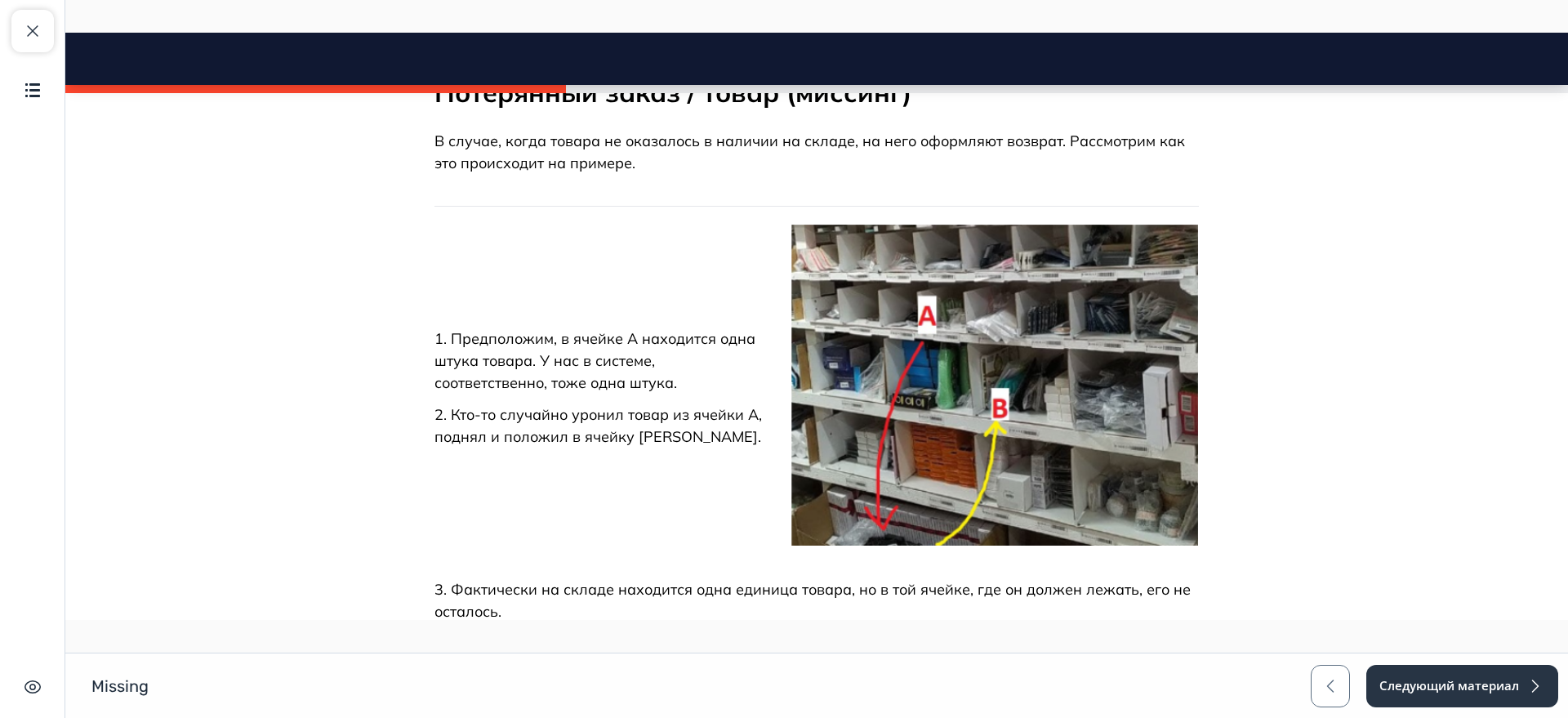
scroll to position [816, 0]
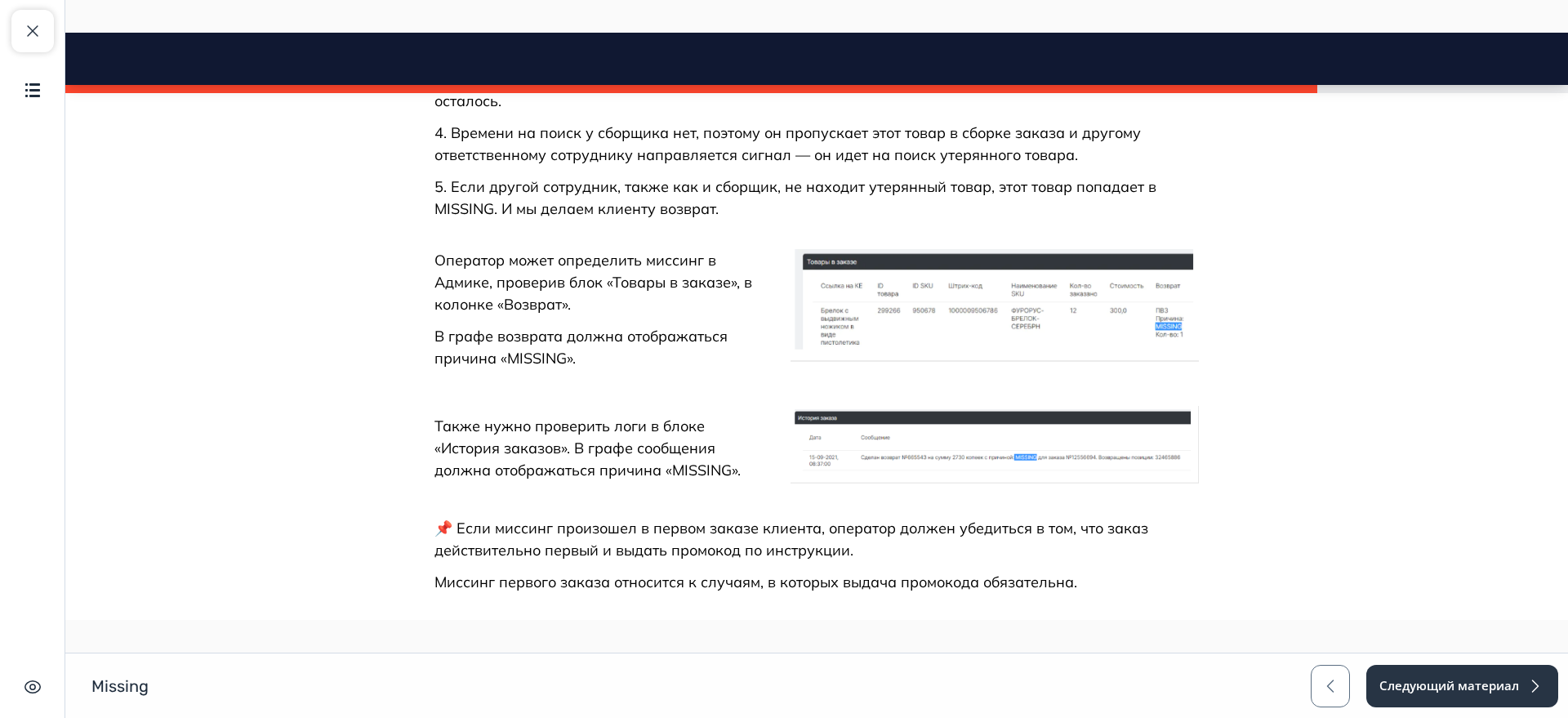
click at [889, 342] on img at bounding box center [995, 305] width 409 height 113
click at [908, 426] on img at bounding box center [995, 444] width 409 height 78
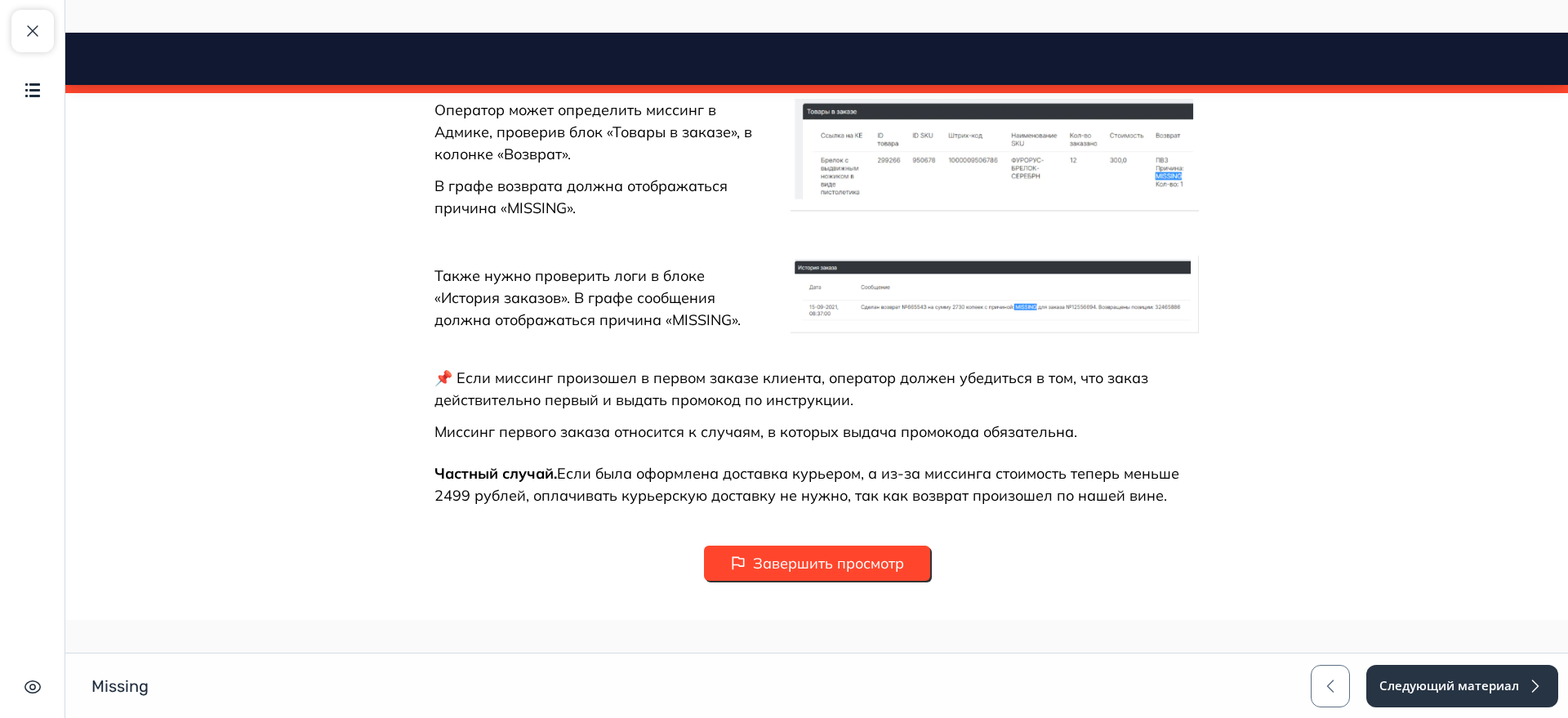
scroll to position [1071, 0]
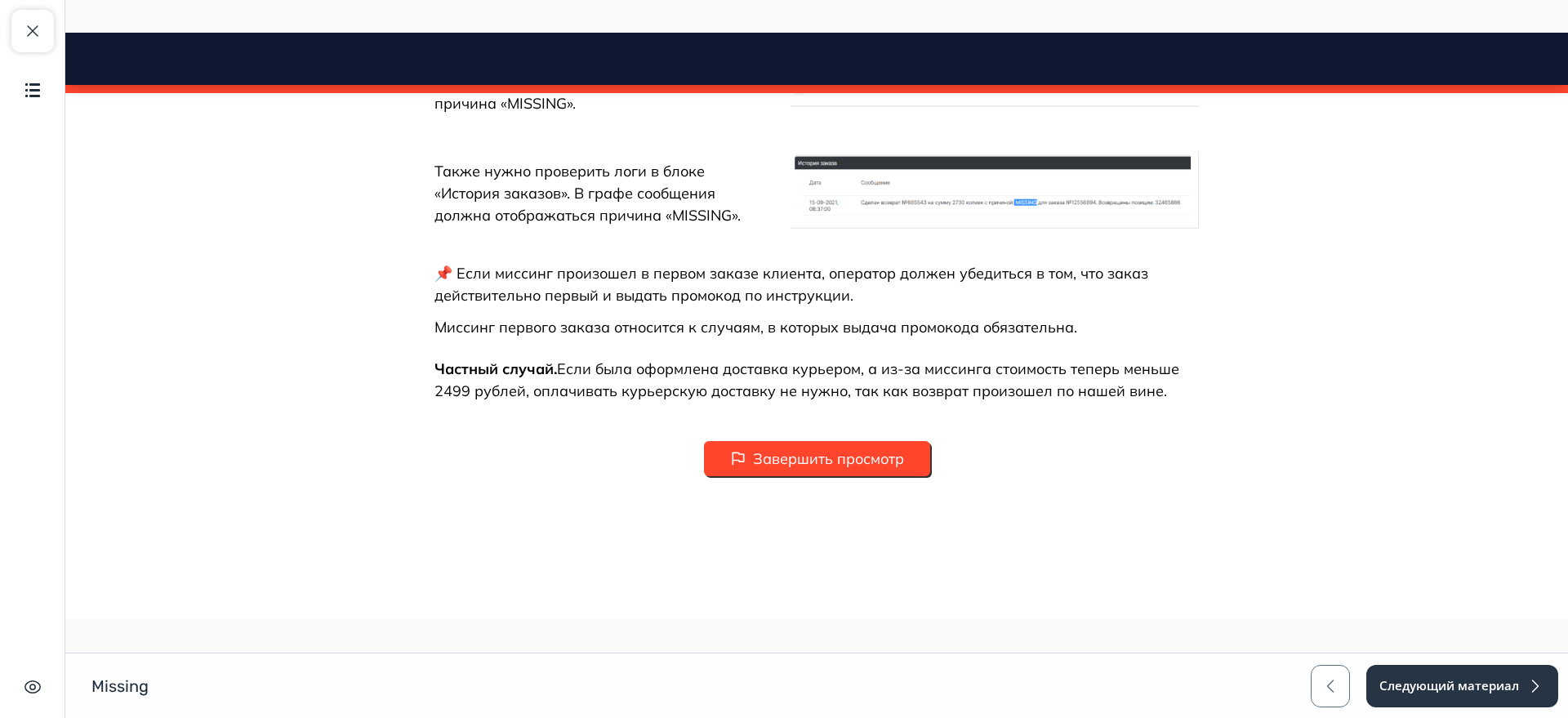
click at [811, 465] on button "Завершить просмотр" at bounding box center [817, 458] width 226 height 35
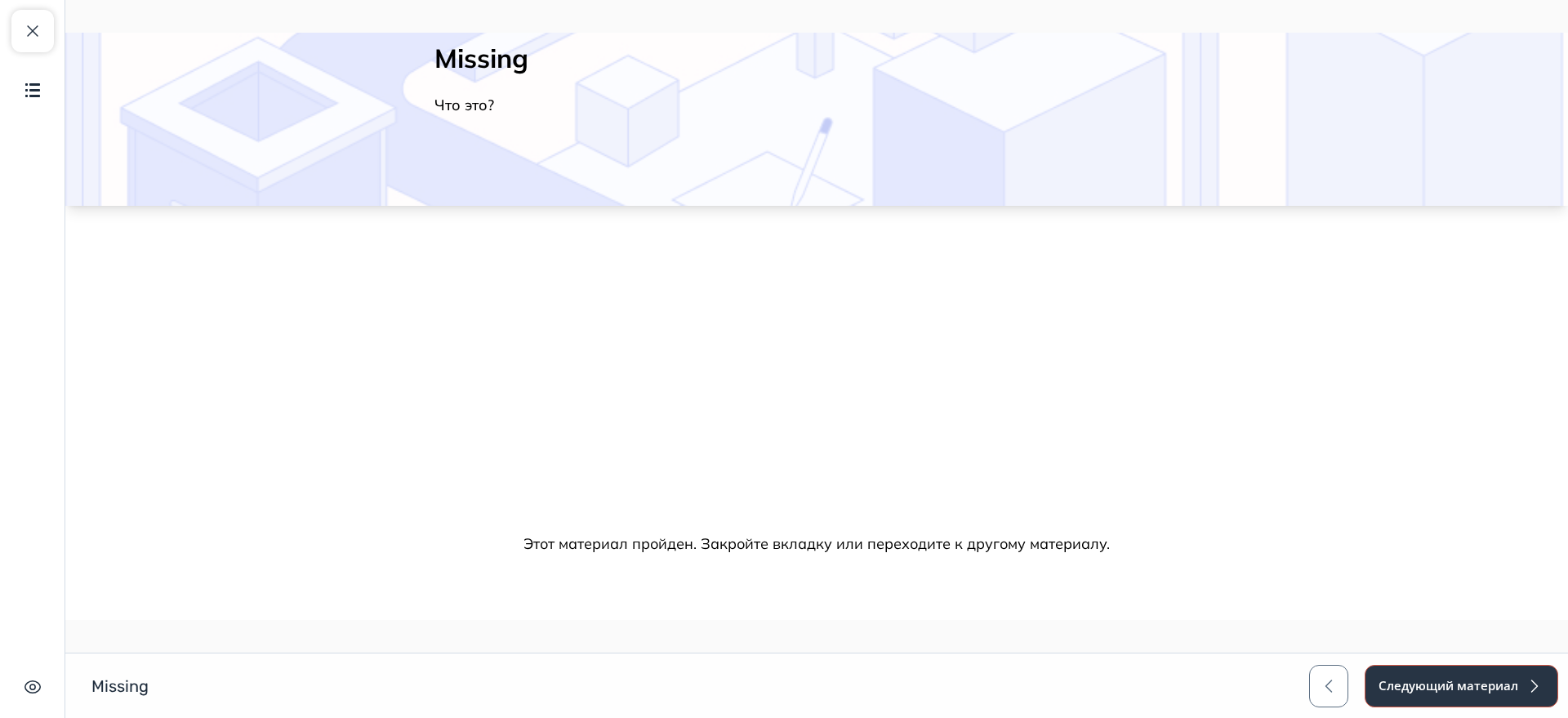
click at [1405, 690] on button "Следующий материал" at bounding box center [1462, 685] width 193 height 42
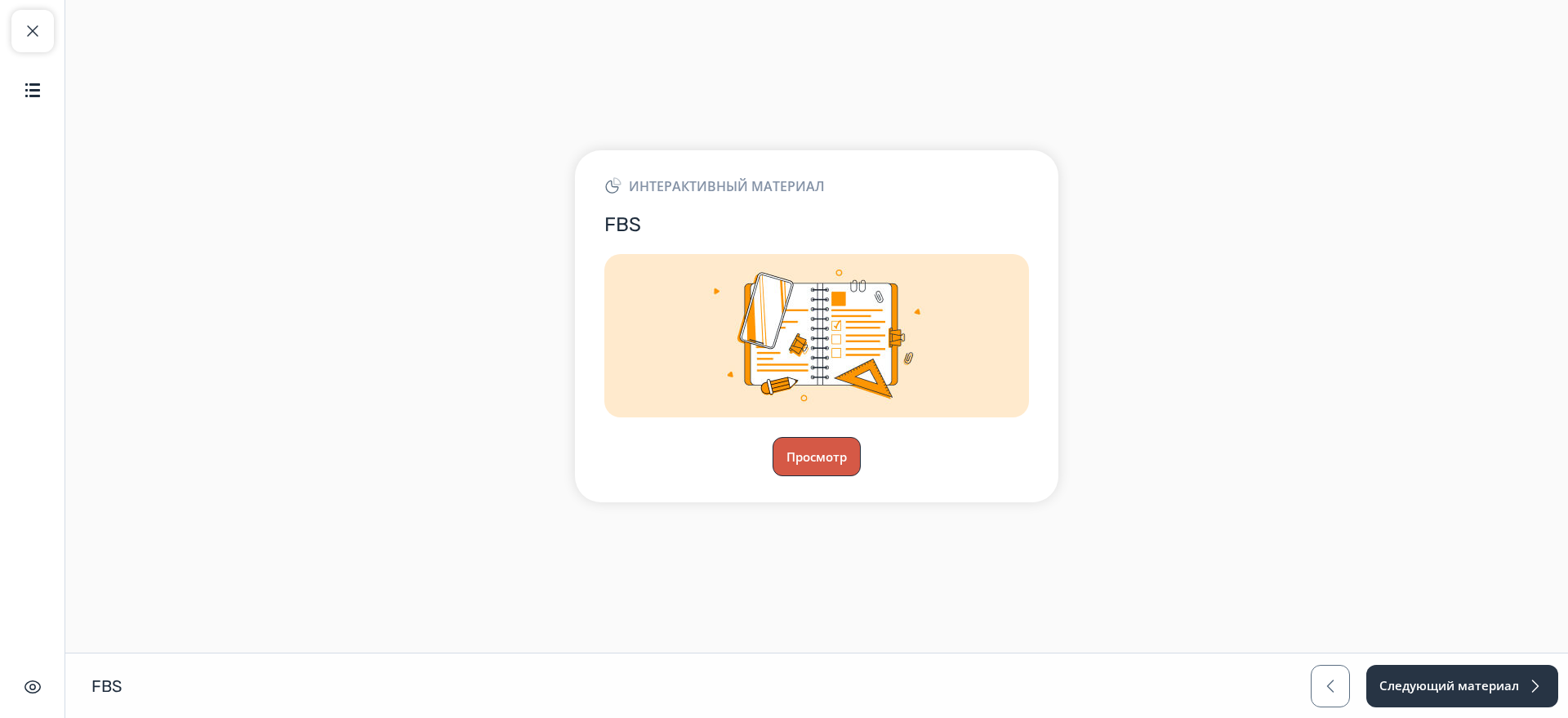
click at [810, 459] on button "Просмотр" at bounding box center [817, 457] width 89 height 39
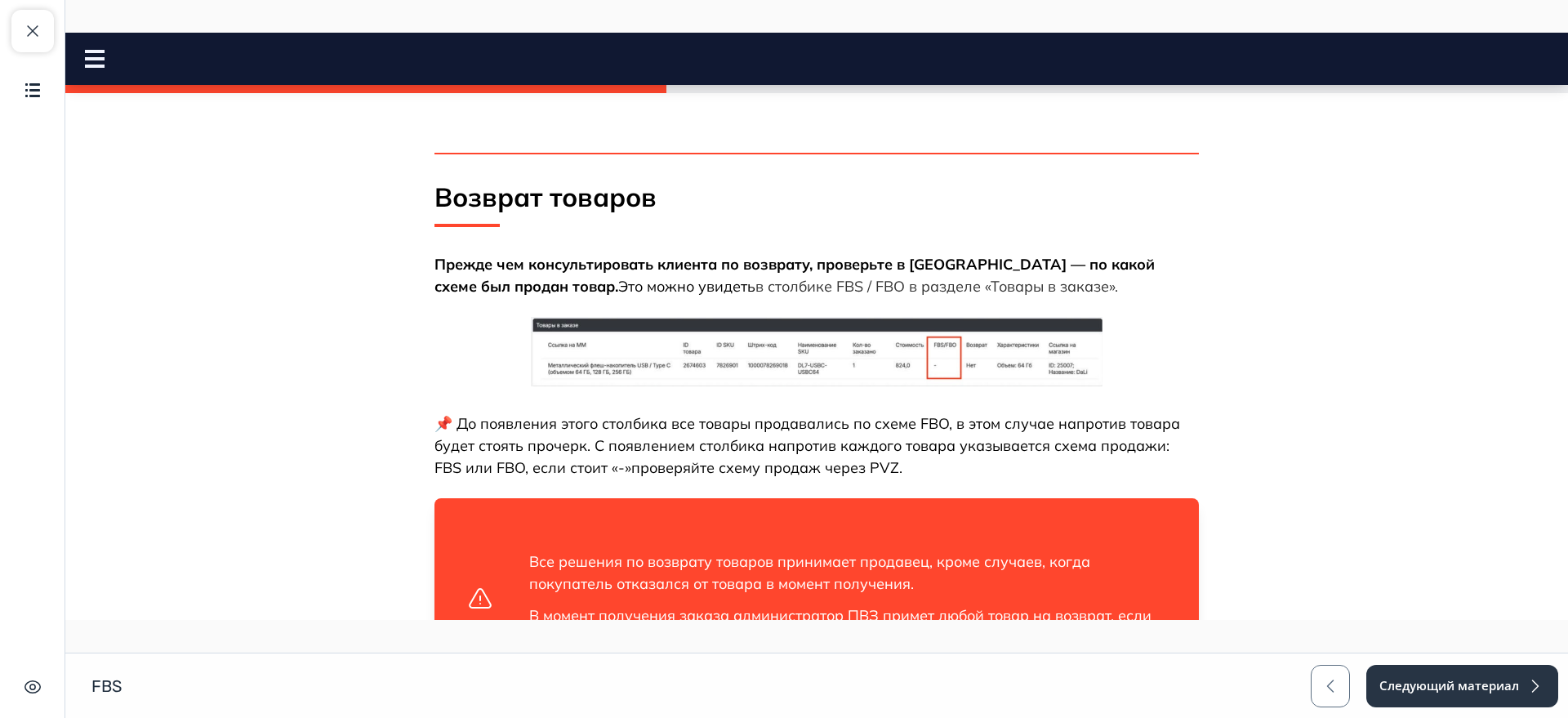
scroll to position [612, 0]
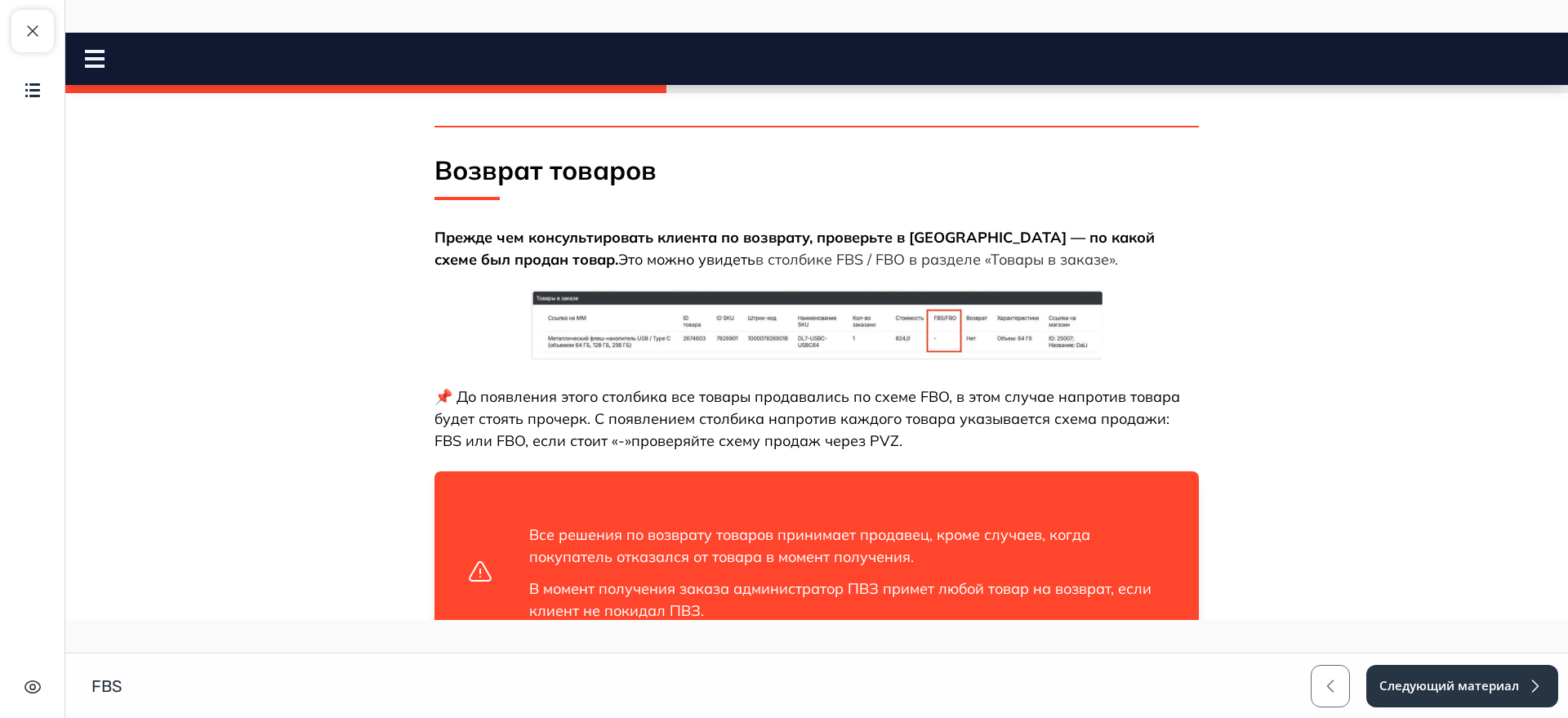
click at [718, 347] on img at bounding box center [817, 325] width 572 height 70
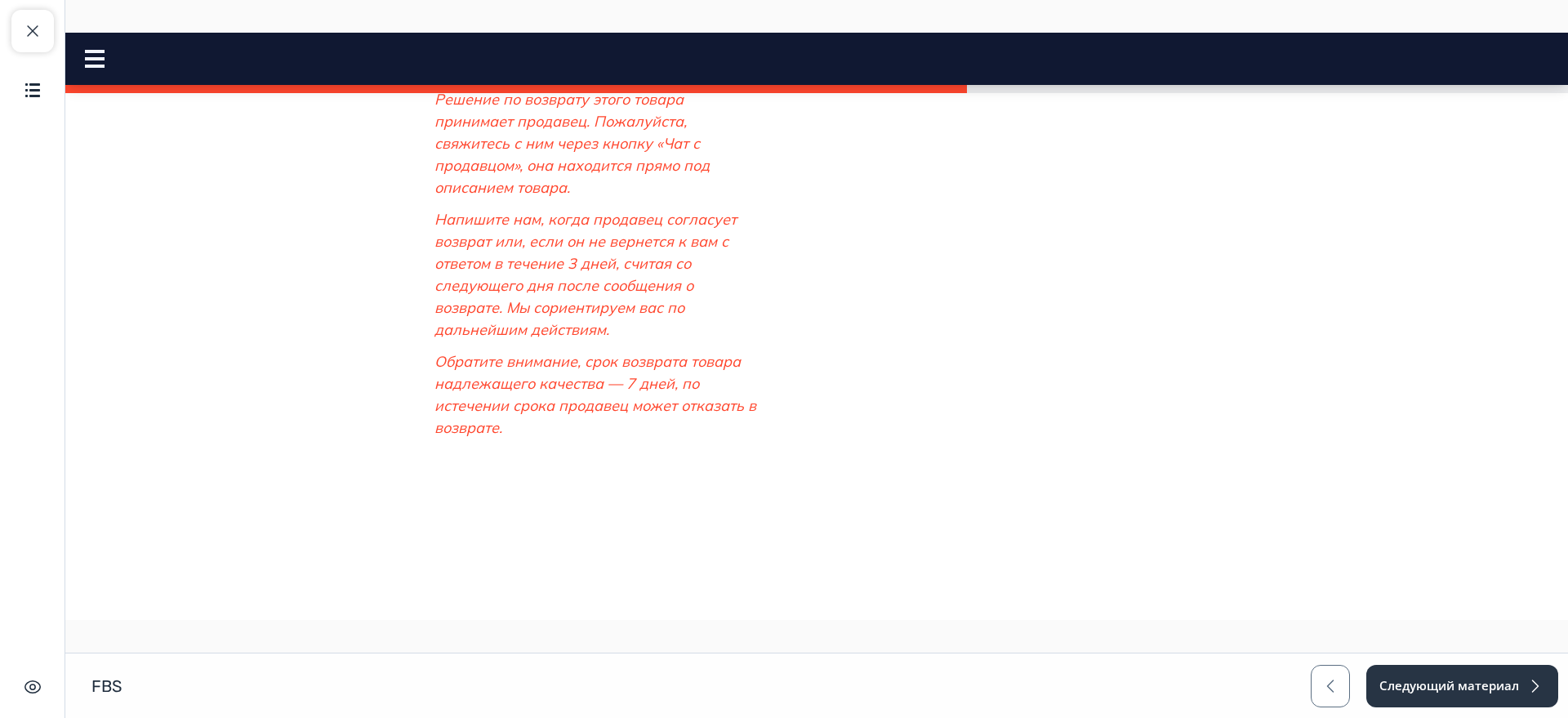
scroll to position [1429, 0]
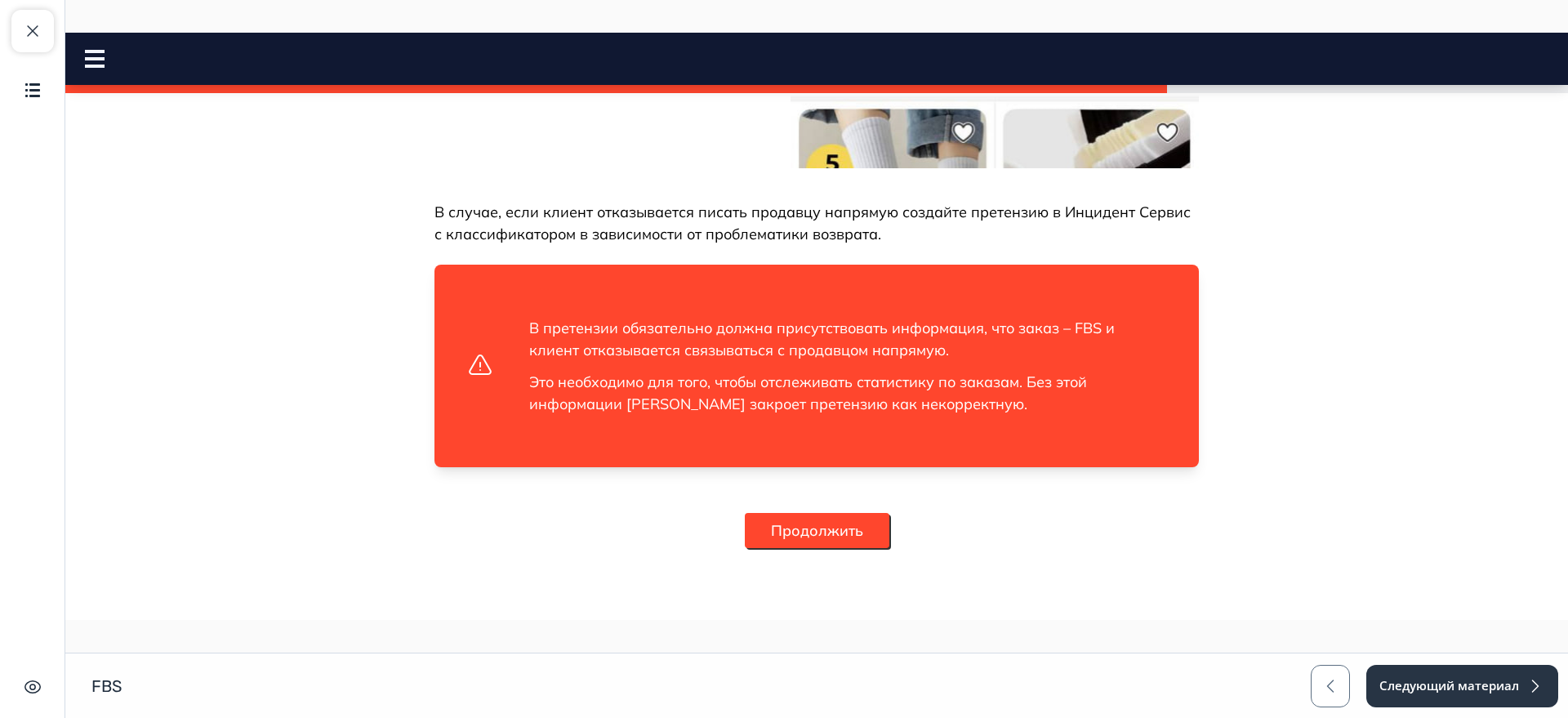
click at [831, 525] on button "Продолжить" at bounding box center [818, 529] width 145 height 35
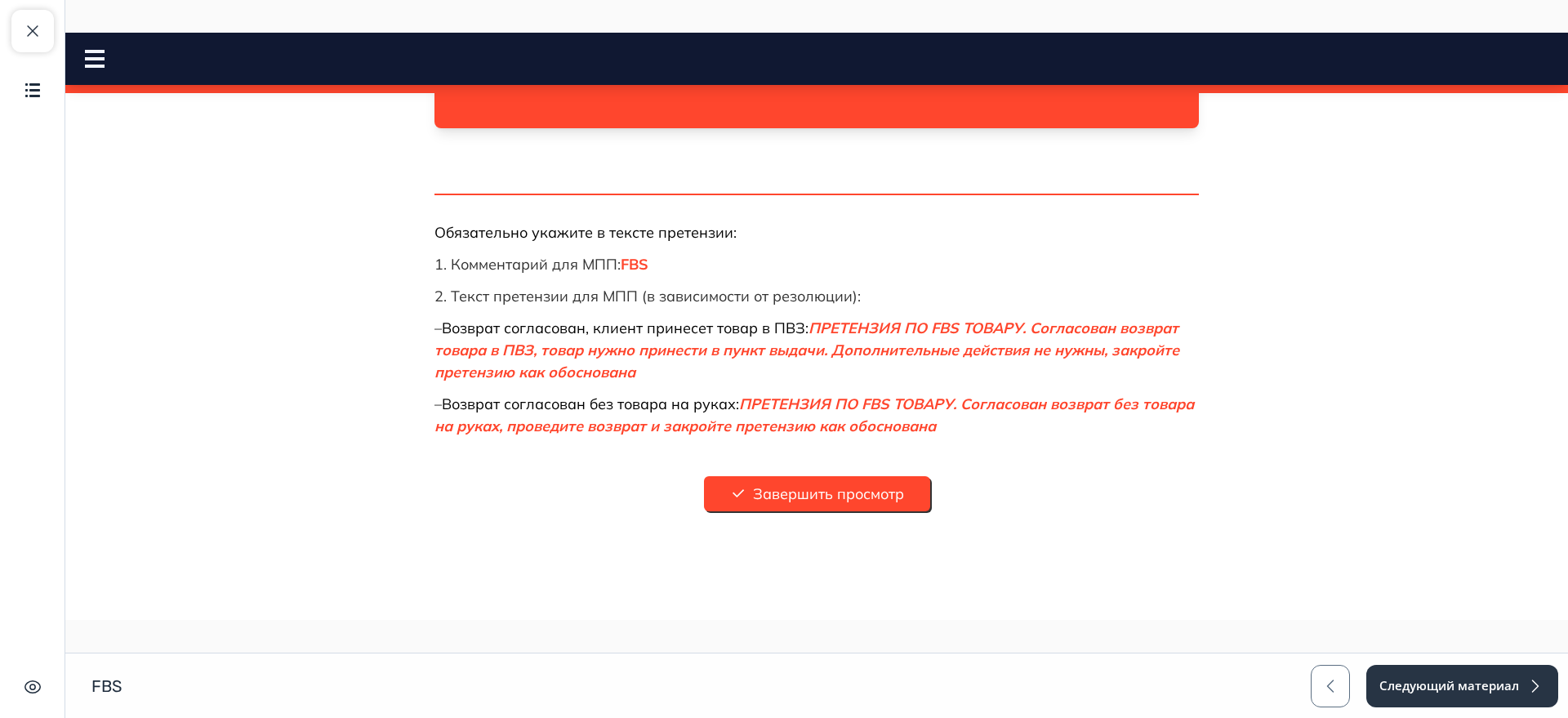
scroll to position [606, 0]
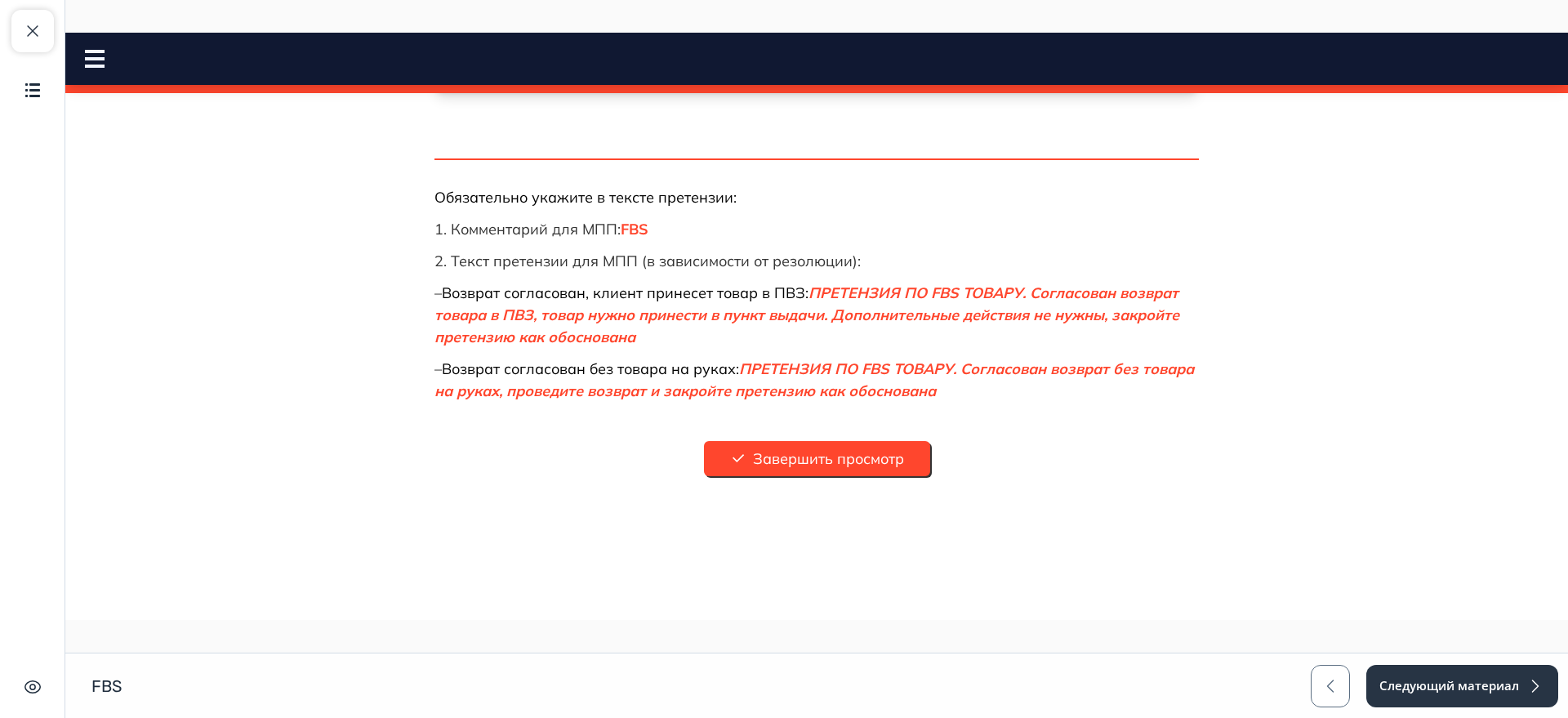
click at [839, 427] on div "1 Проверьте в чате наличие сообщения от клиента, продавца и дату отправки (разд…" at bounding box center [817, 79] width 765 height 794
click at [843, 438] on div "1 Проверьте в чате наличие сообщения от клиента, продавца и дату отправки (разд…" at bounding box center [817, 79] width 765 height 794
click at [856, 456] on button "Завершить просмотр" at bounding box center [817, 458] width 226 height 35
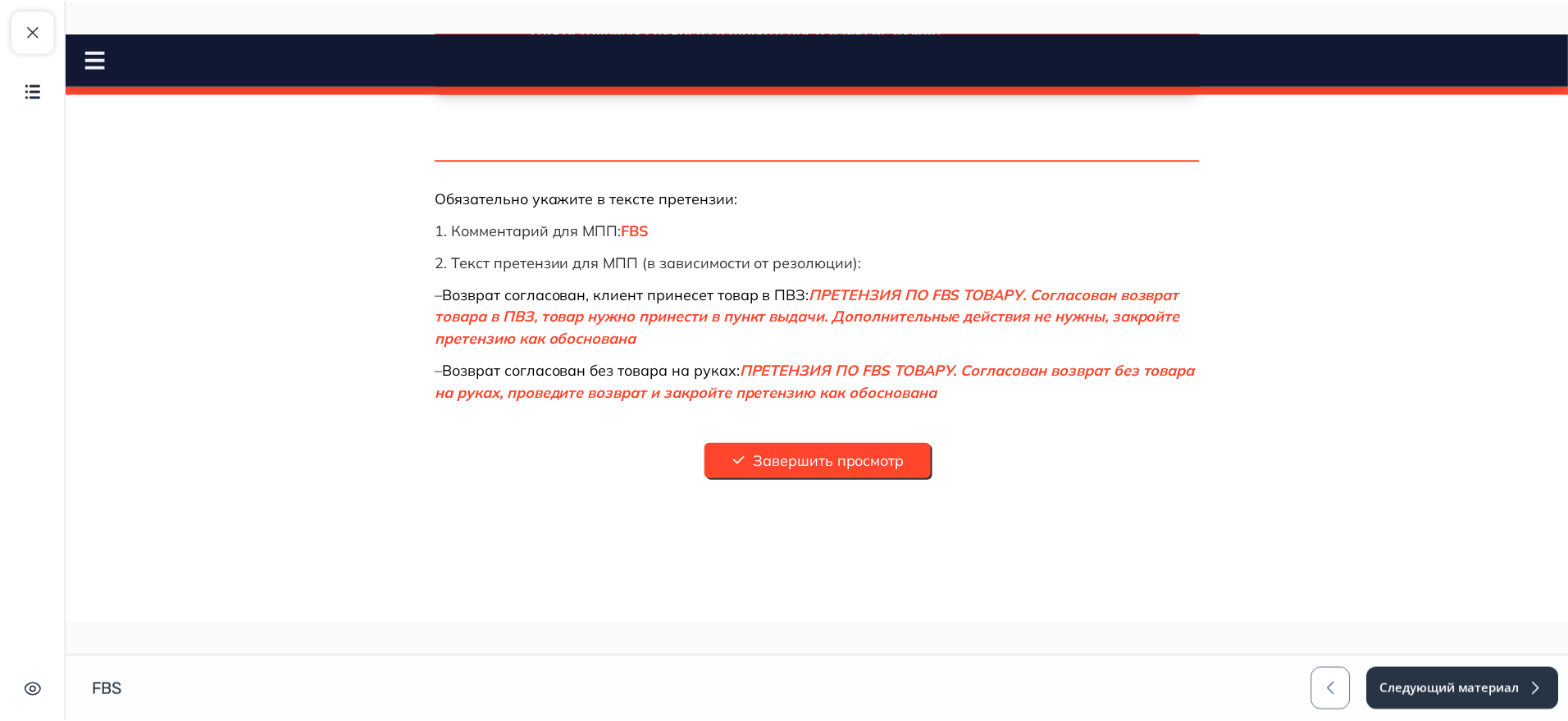
scroll to position [0, 0]
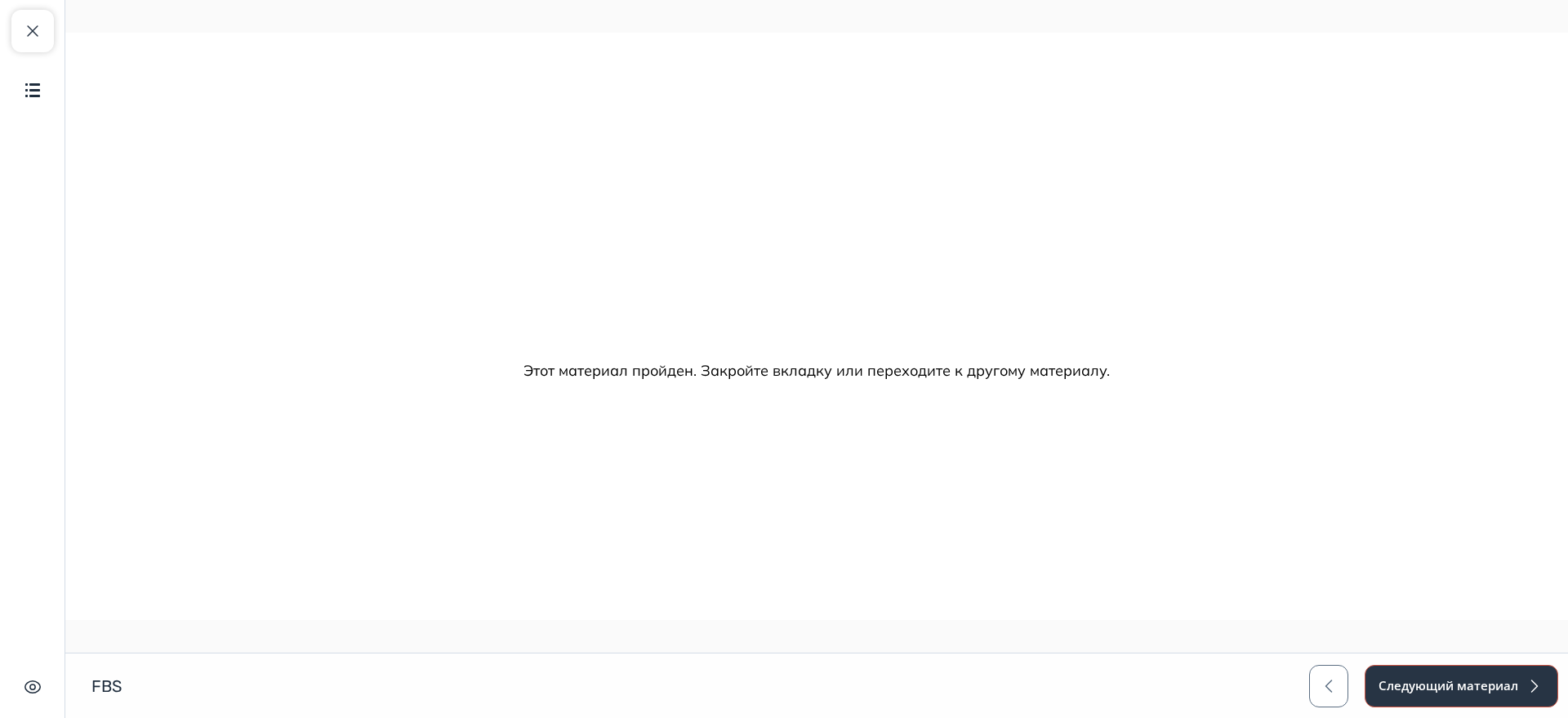
click at [1448, 674] on button "Следующий материал" at bounding box center [1462, 685] width 193 height 42
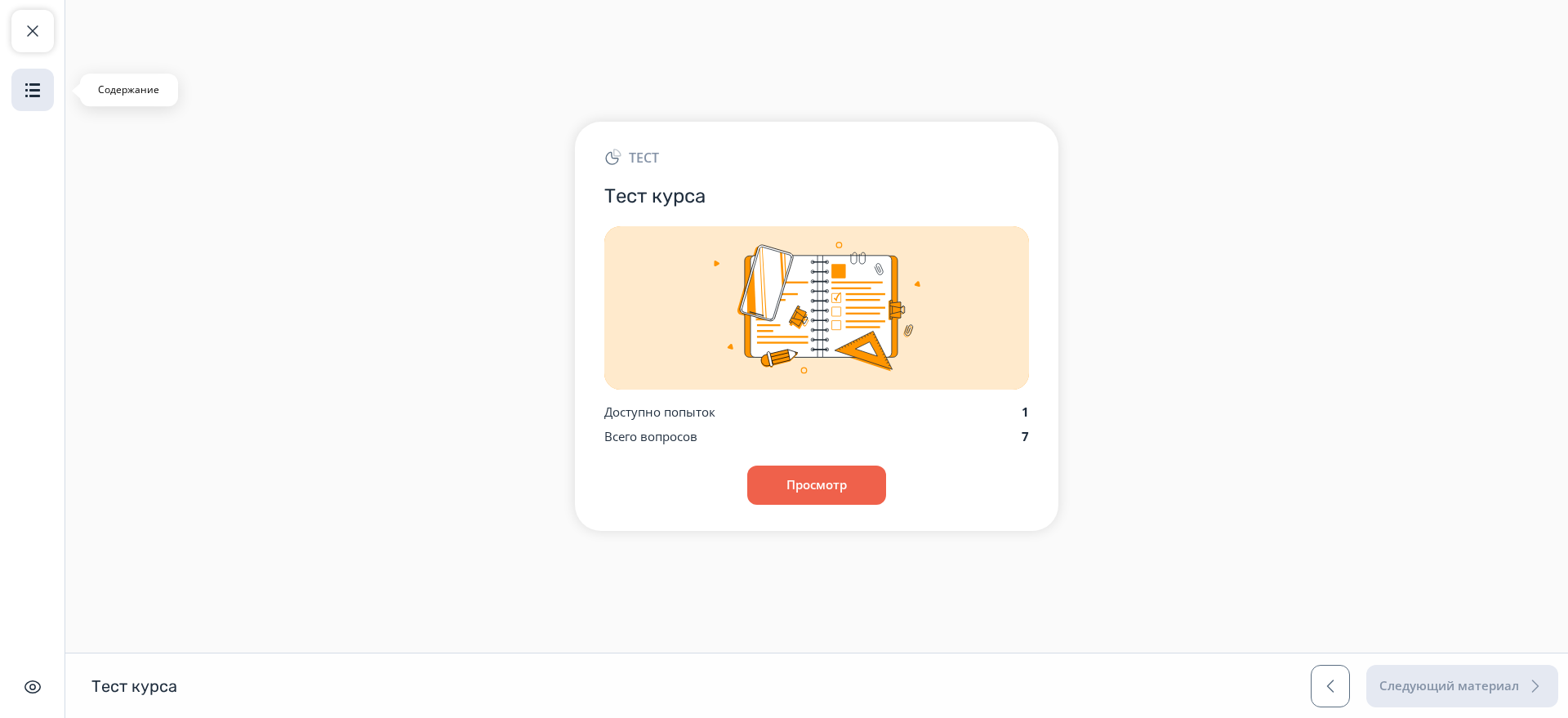
click at [38, 92] on img "button" at bounding box center [33, 89] width 20 height 20
click at [46, 28] on button "Закрыть курс" at bounding box center [32, 30] width 42 height 42
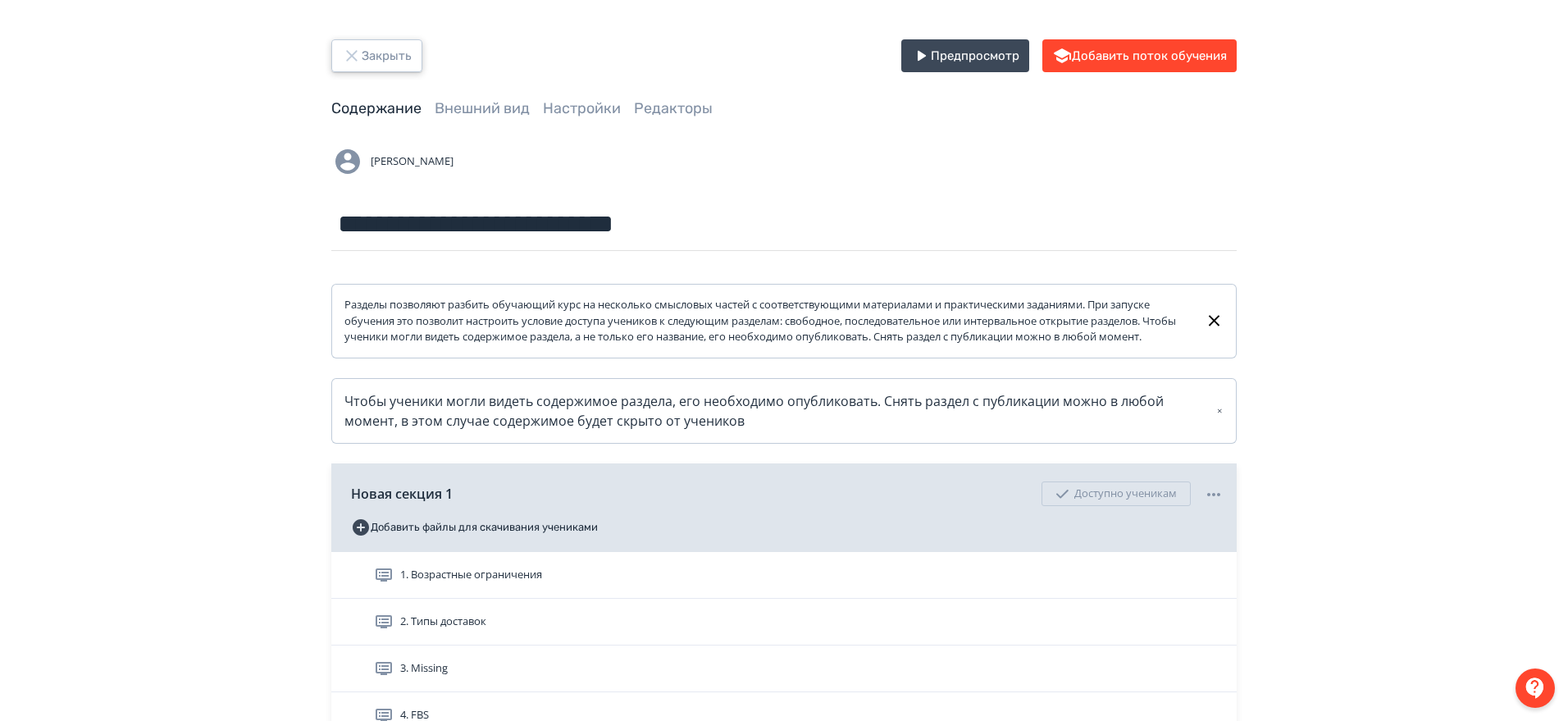
click at [370, 58] on button "Закрыть" at bounding box center [376, 56] width 91 height 33
